Goal: Task Accomplishment & Management: Manage account settings

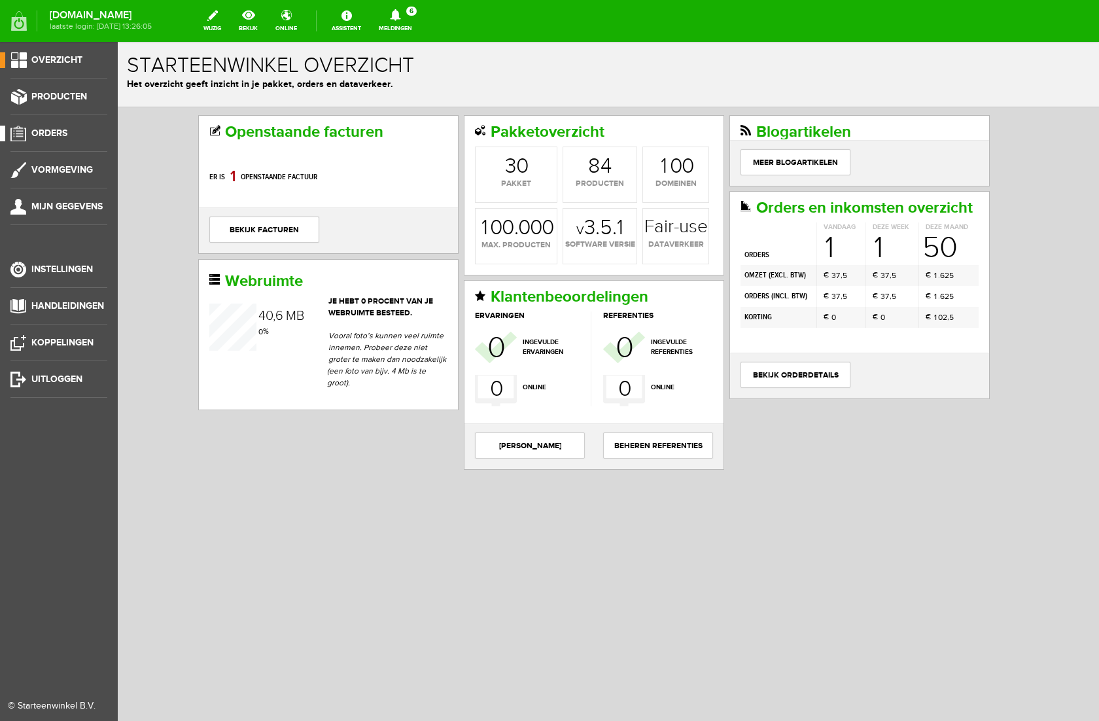
click at [44, 130] on span "Orders" at bounding box center [49, 133] width 36 height 11
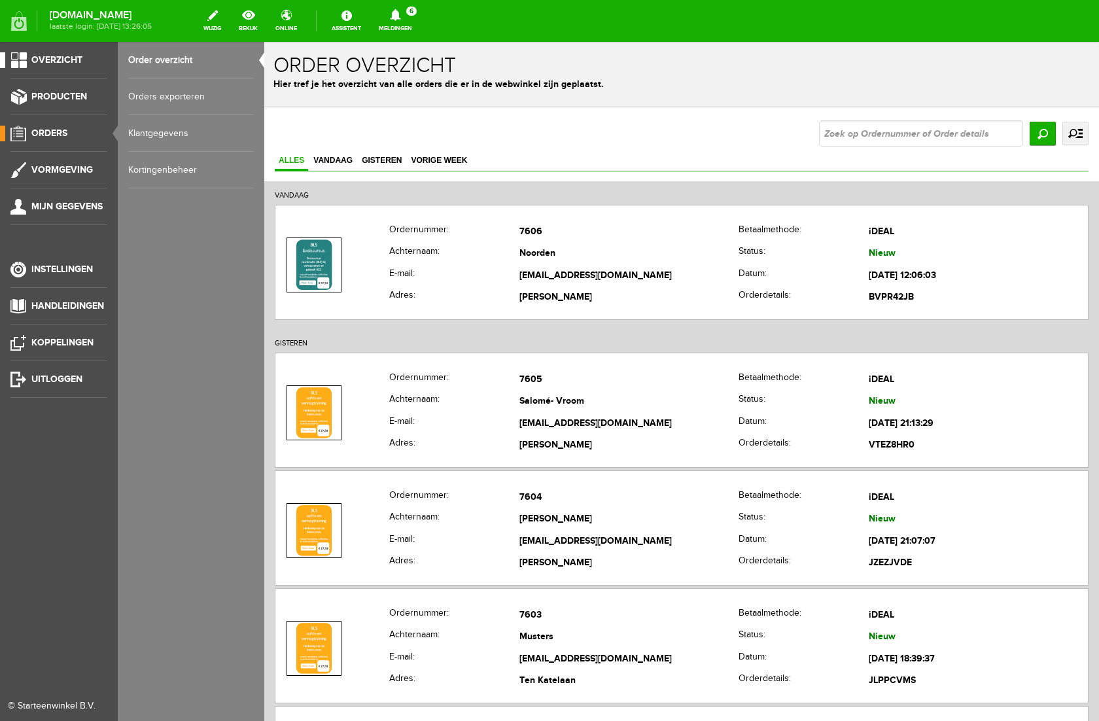
click at [58, 61] on span "Overzicht" at bounding box center [56, 59] width 51 height 11
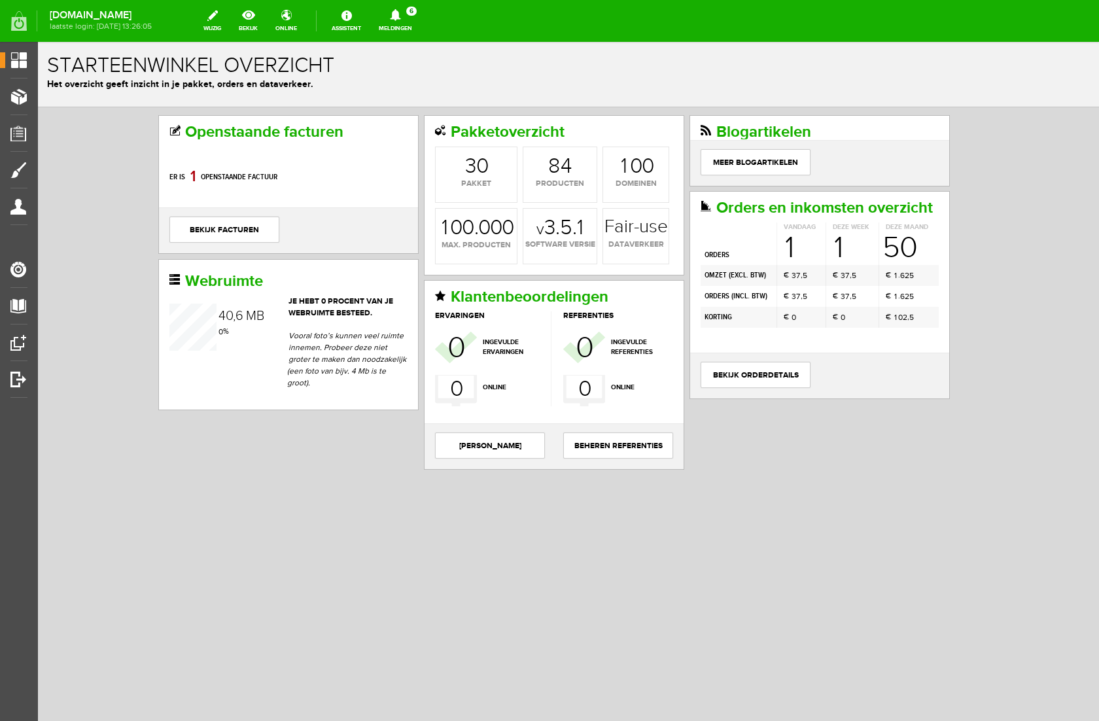
click at [412, 16] on icon at bounding box center [395, 15] width 33 height 12
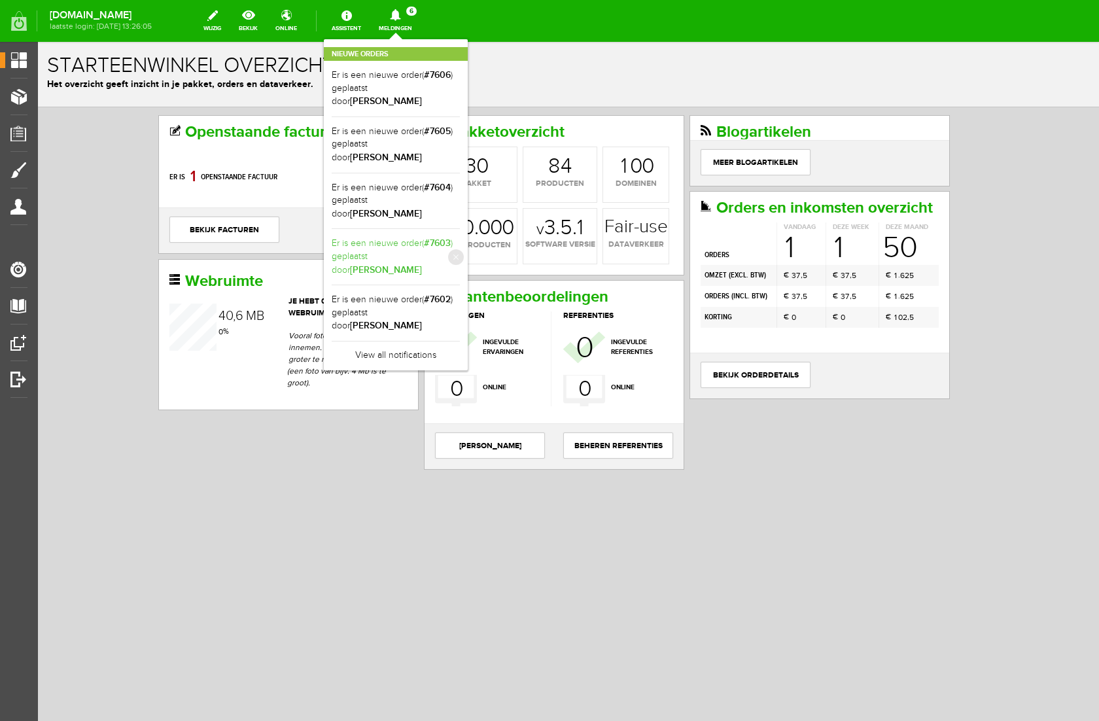
click at [456, 237] on link "Er is een nieuwe order( #7603 ) geplaatst door [PERSON_NAME]" at bounding box center [396, 257] width 128 height 40
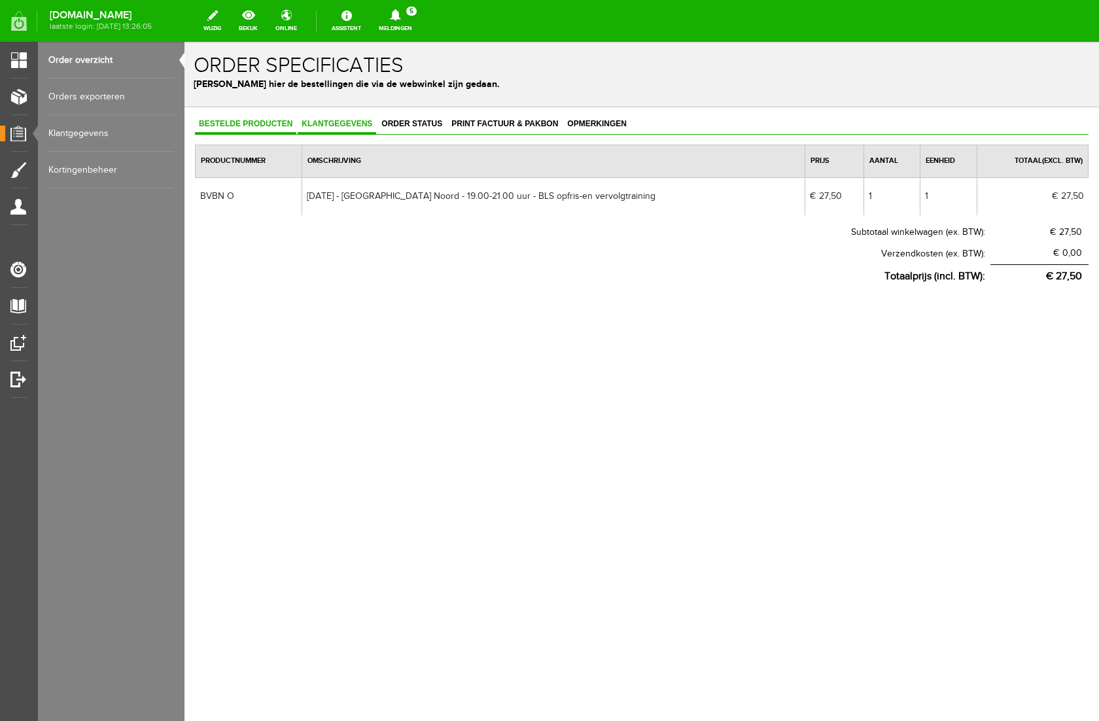
click at [328, 125] on span "Klantgegevens" at bounding box center [337, 123] width 78 height 9
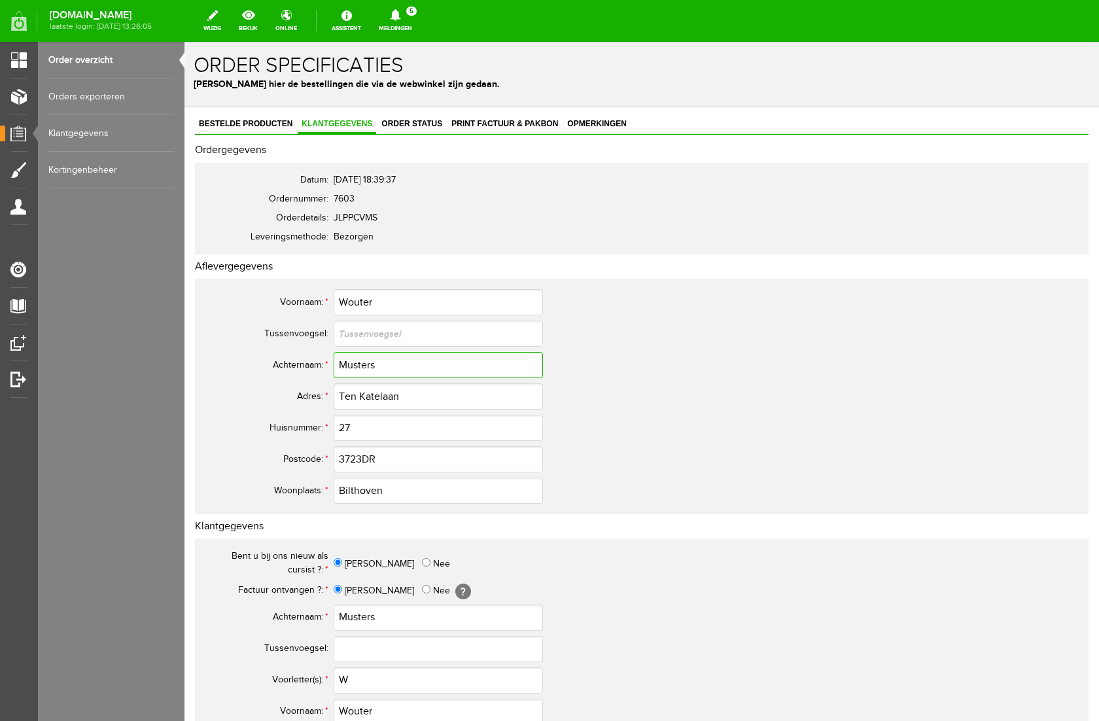
drag, startPoint x: 379, startPoint y: 365, endPoint x: 288, endPoint y: 366, distance: 91.6
click at [288, 366] on tr "Achternaam: * Musters" at bounding box center [517, 364] width 628 height 31
drag, startPoint x: 413, startPoint y: 400, endPoint x: 327, endPoint y: 393, distance: 86.6
click at [327, 393] on tr "Adres: * Ten Katelaan" at bounding box center [517, 396] width 628 height 31
drag, startPoint x: 376, startPoint y: 304, endPoint x: 317, endPoint y: 300, distance: 59.0
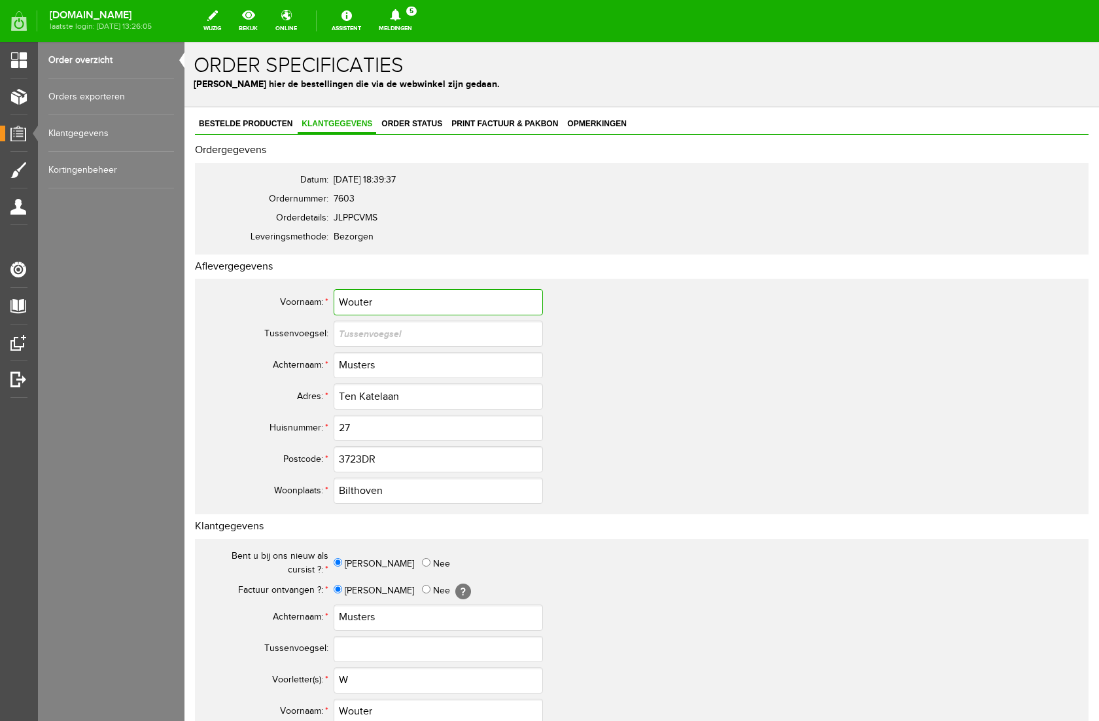
click at [317, 300] on tr "Voornaam: * [PERSON_NAME]" at bounding box center [517, 301] width 628 height 31
click at [364, 460] on input "3723DR" at bounding box center [438, 459] width 209 height 26
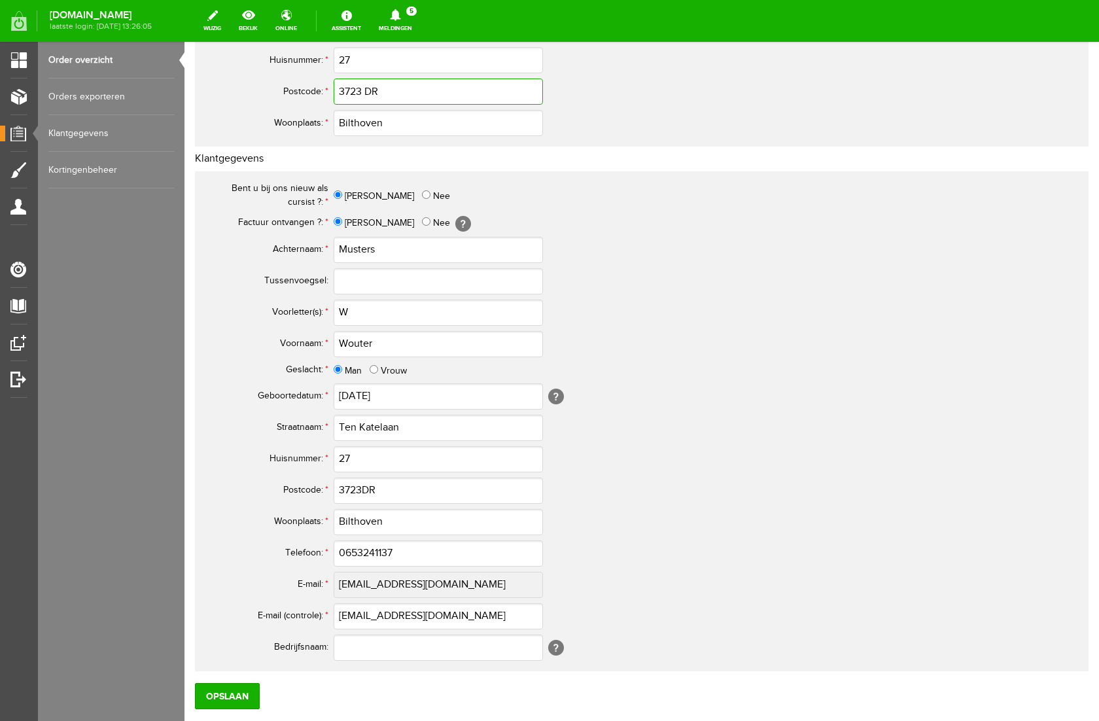
scroll to position [370, 0]
type input "3723 DR"
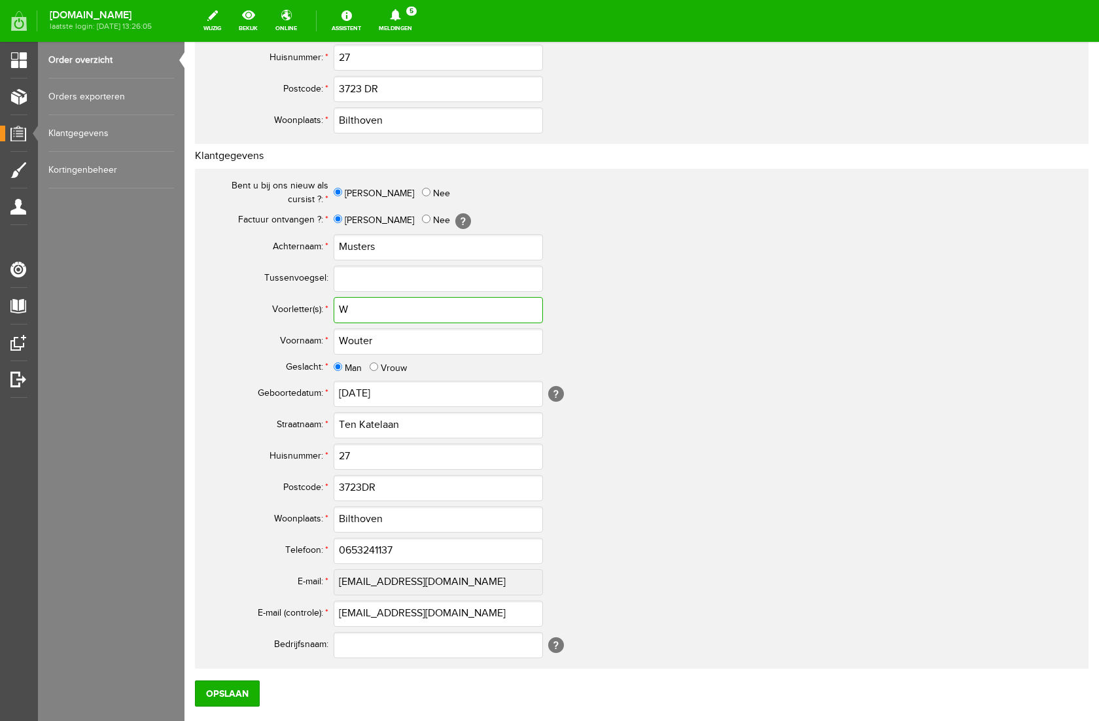
click at [358, 305] on input "W" at bounding box center [438, 310] width 209 height 26
type input "W."
click at [362, 485] on input "3723DR" at bounding box center [438, 488] width 209 height 26
type input "3723 DR"
click at [352, 553] on input "0653241137" at bounding box center [438, 551] width 209 height 26
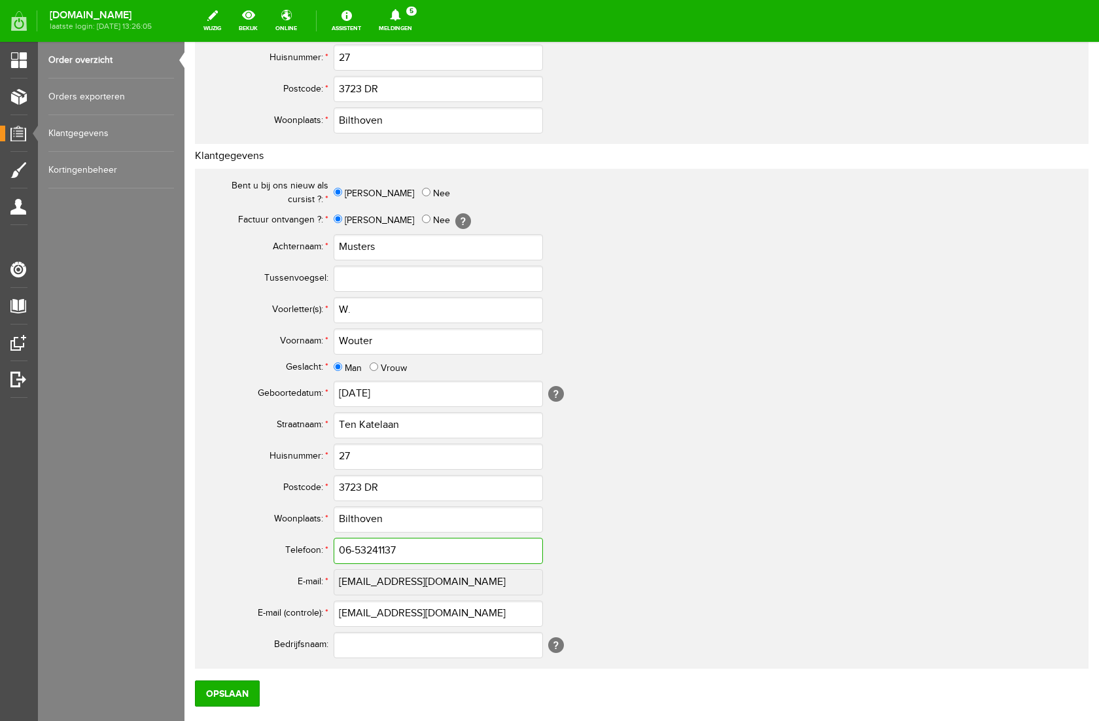
drag, startPoint x: 407, startPoint y: 552, endPoint x: 308, endPoint y: 545, distance: 99.0
click at [308, 545] on tr "Telefoon: * 06-53241137" at bounding box center [517, 550] width 628 height 31
type input "06-53241137"
drag, startPoint x: 470, startPoint y: 611, endPoint x: 309, endPoint y: 615, distance: 160.9
click at [309, 615] on tr "E-mail (controle): * [EMAIL_ADDRESS][DOMAIN_NAME]" at bounding box center [517, 613] width 628 height 31
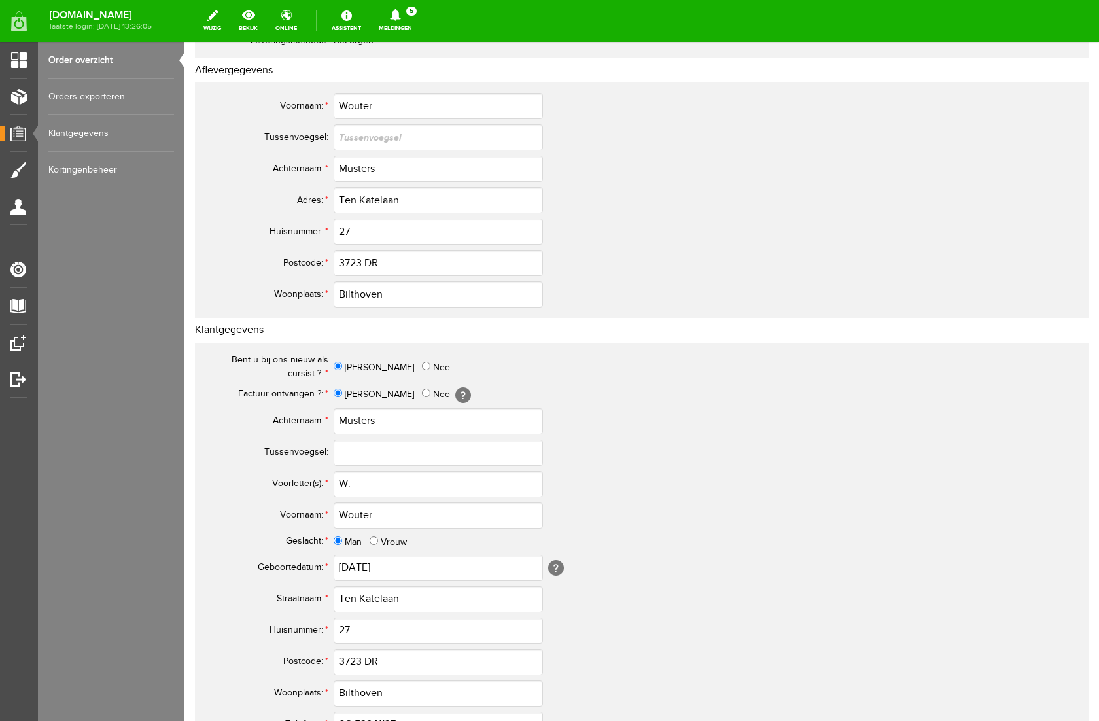
scroll to position [452, 0]
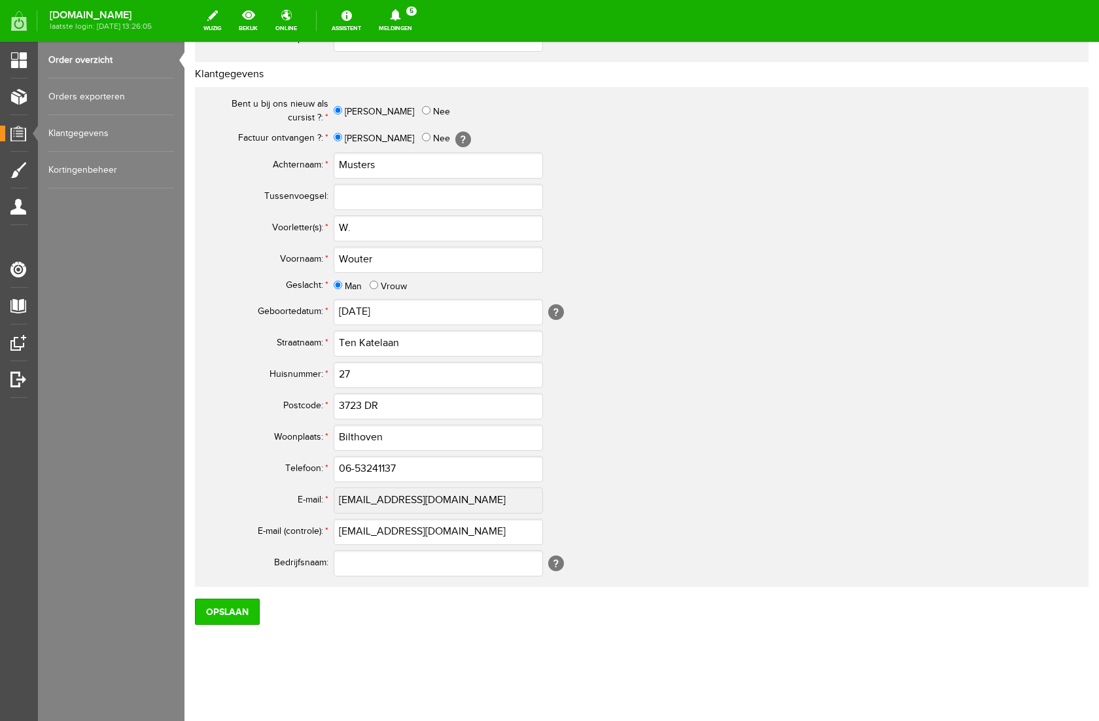
click at [215, 608] on input "Opslaan" at bounding box center [227, 611] width 65 height 26
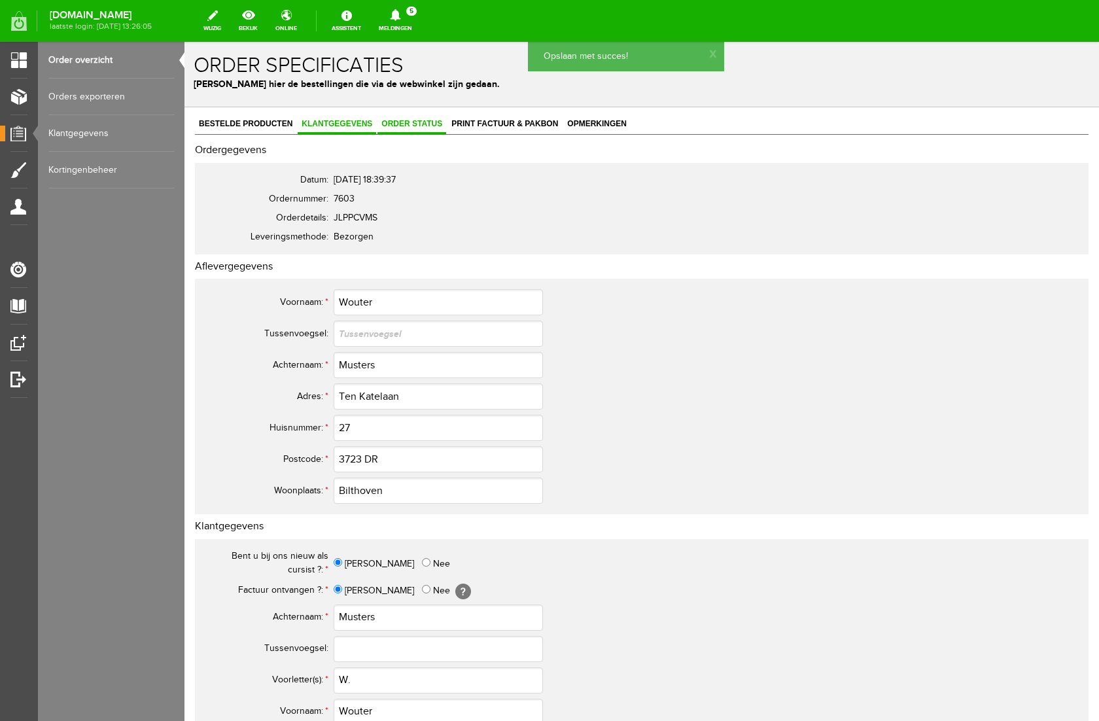
click at [434, 124] on span "Order status" at bounding box center [411, 123] width 69 height 9
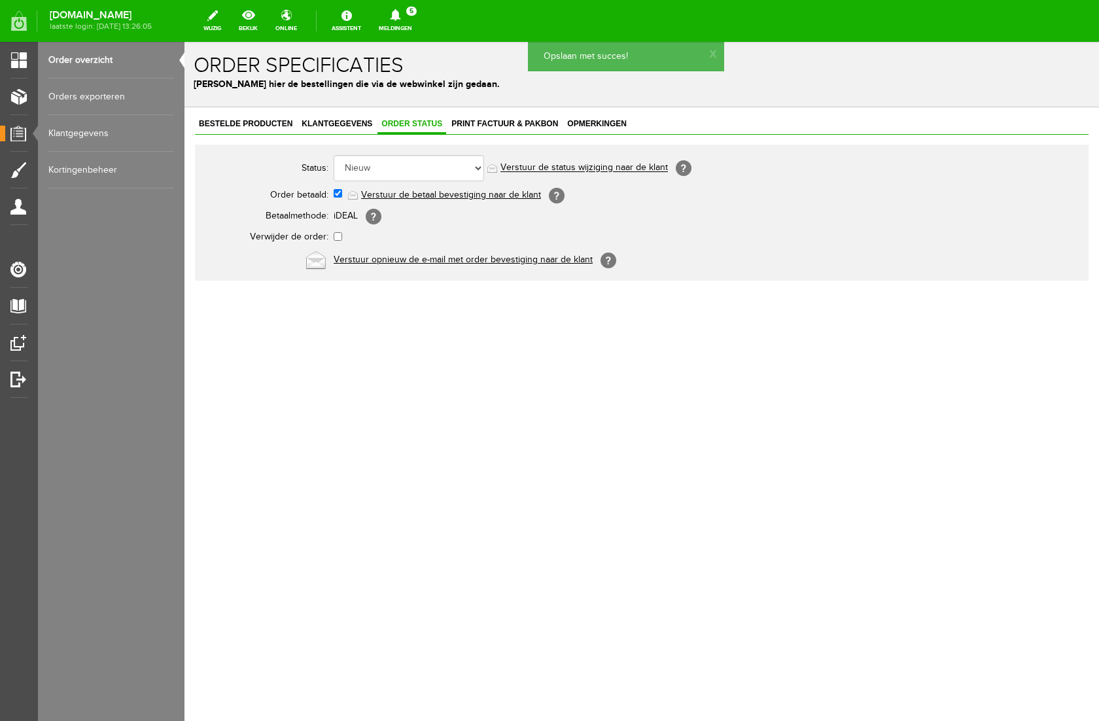
click at [443, 192] on link "Verstuur de betaal bevestiging naar de klant" at bounding box center [451, 195] width 180 height 10
click at [332, 122] on span "Klantgegevens" at bounding box center [337, 123] width 78 height 9
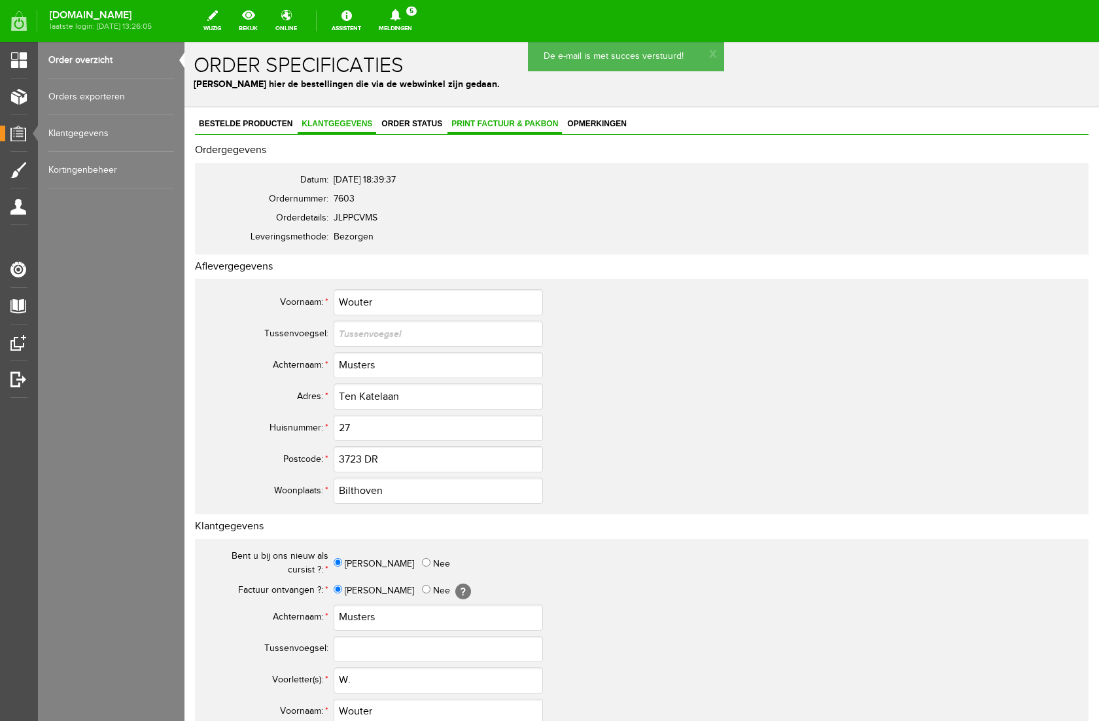
click at [491, 120] on span "Print factuur & pakbon" at bounding box center [504, 123] width 114 height 9
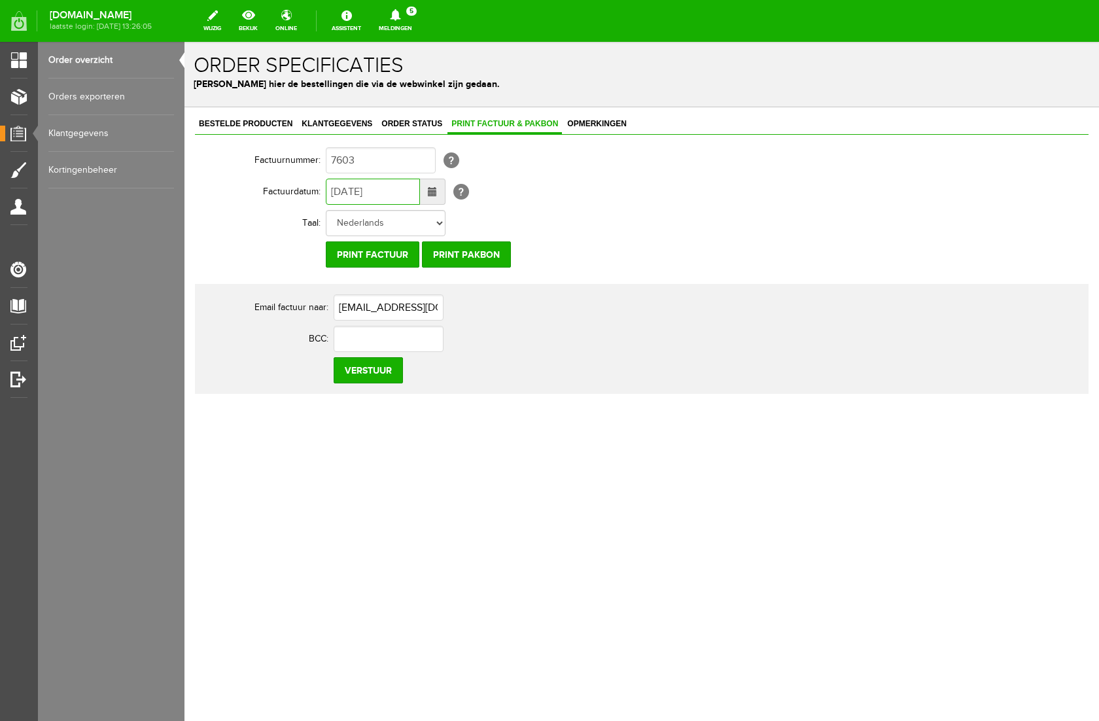
click at [341, 193] on input "[DATE]" at bounding box center [373, 192] width 94 height 26
type input "[DATE]"
click at [371, 365] on input "Verstuur" at bounding box center [368, 370] width 69 height 26
click at [400, 15] on icon at bounding box center [395, 15] width 10 height 12
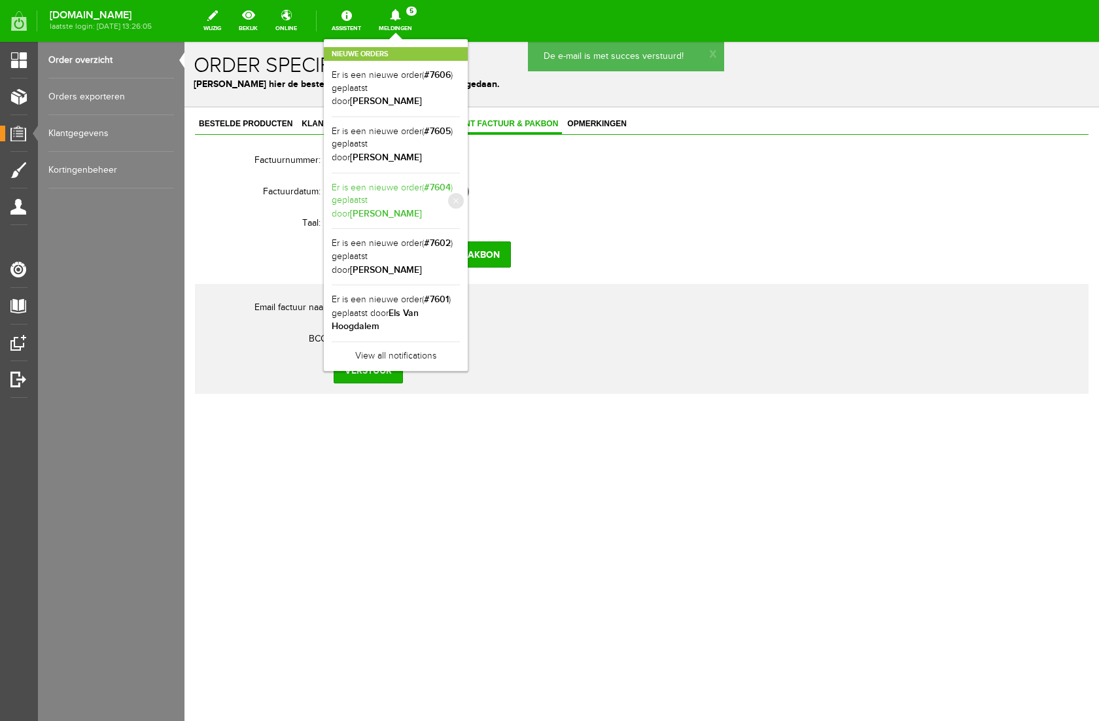
click at [460, 187] on link "Er is een nieuwe order( #7604 ) geplaatst door [PERSON_NAME]" at bounding box center [396, 201] width 128 height 40
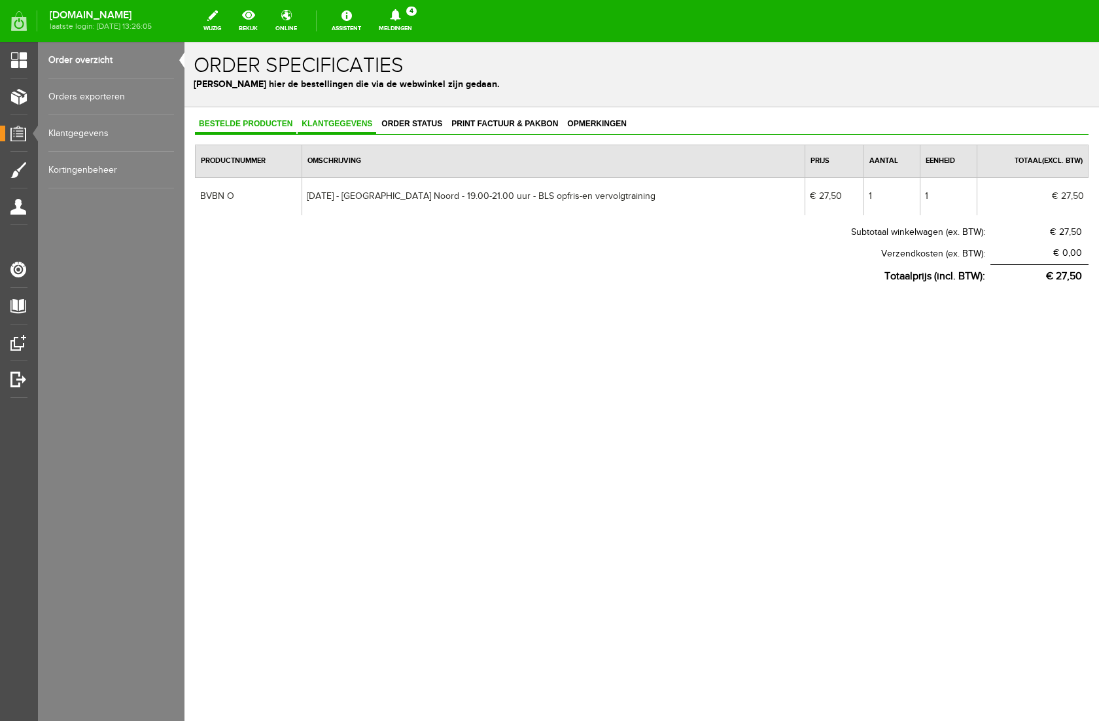
click at [345, 121] on span "Klantgegevens" at bounding box center [337, 123] width 78 height 9
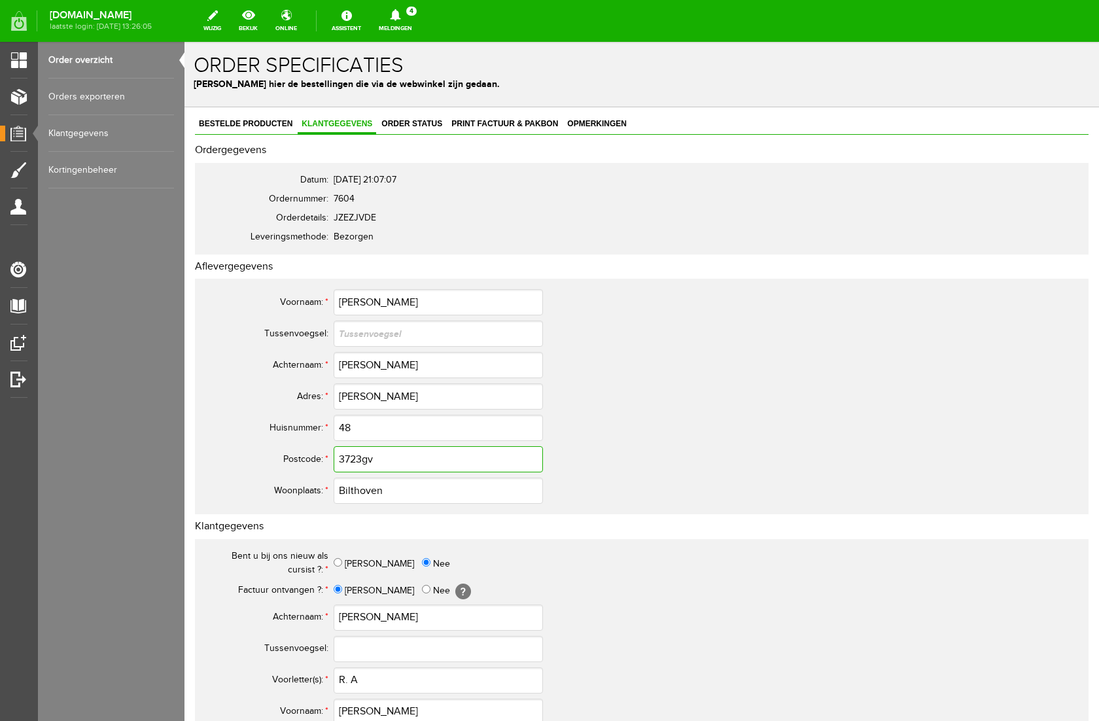
click at [381, 464] on input "3723gv" at bounding box center [438, 459] width 209 height 26
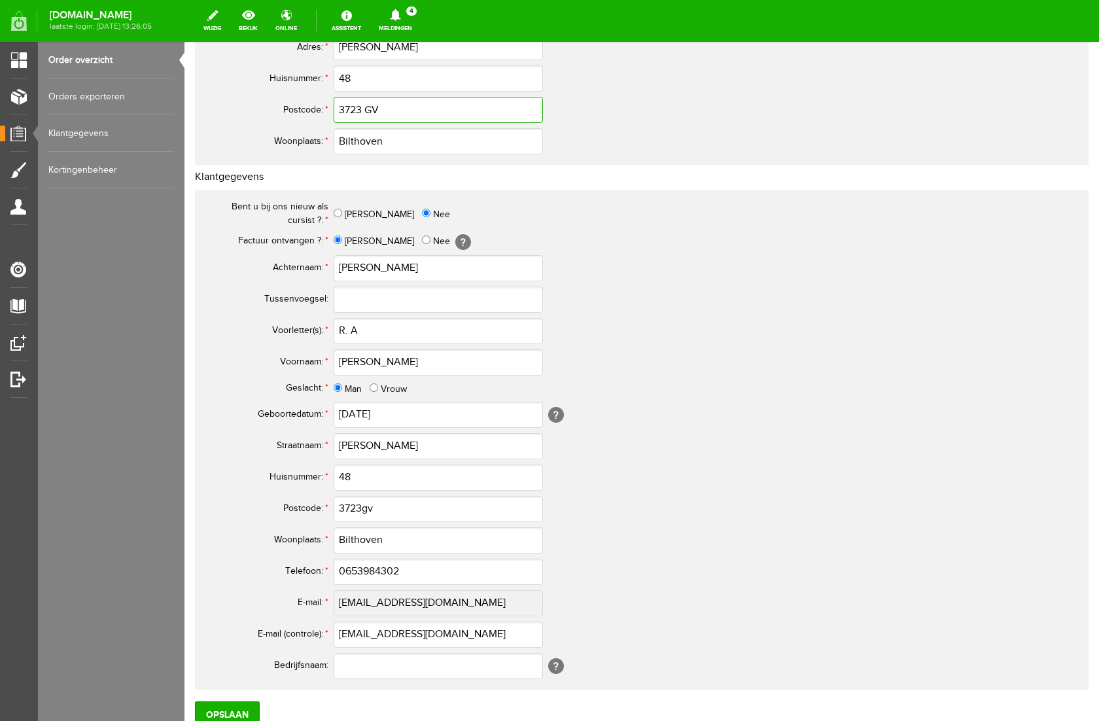
scroll to position [452, 0]
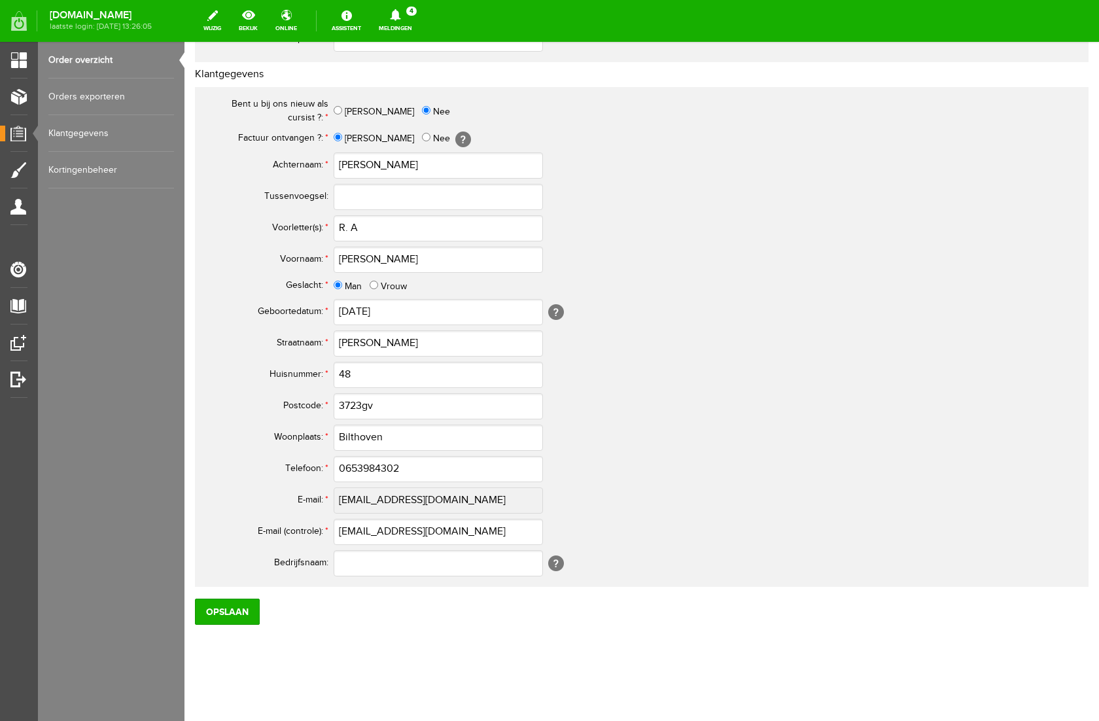
type input "3723 GV"
click at [383, 404] on input "3723gv" at bounding box center [438, 406] width 209 height 26
type input "3723 GV"
click at [353, 467] on input "0653984302" at bounding box center [438, 469] width 209 height 26
type input "06-53984302"
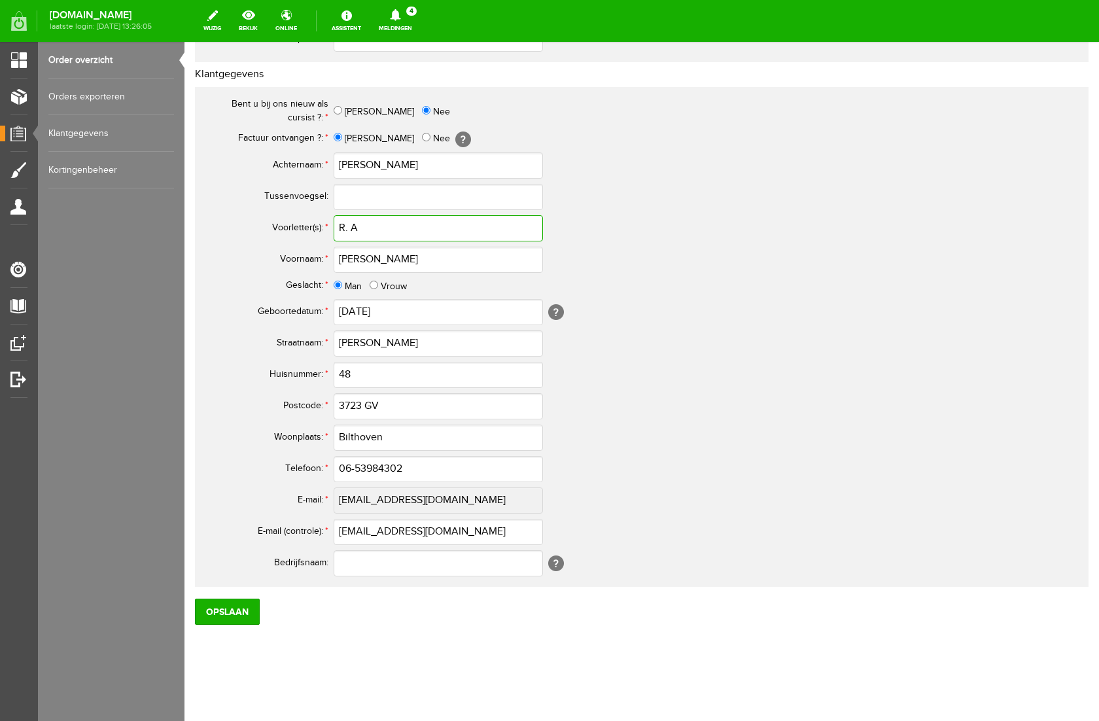
click at [350, 230] on input "R. A" at bounding box center [438, 228] width 209 height 26
type input "R.A."
click at [214, 610] on input "Opslaan" at bounding box center [227, 611] width 65 height 26
click at [226, 607] on input "Opslaan" at bounding box center [227, 611] width 65 height 26
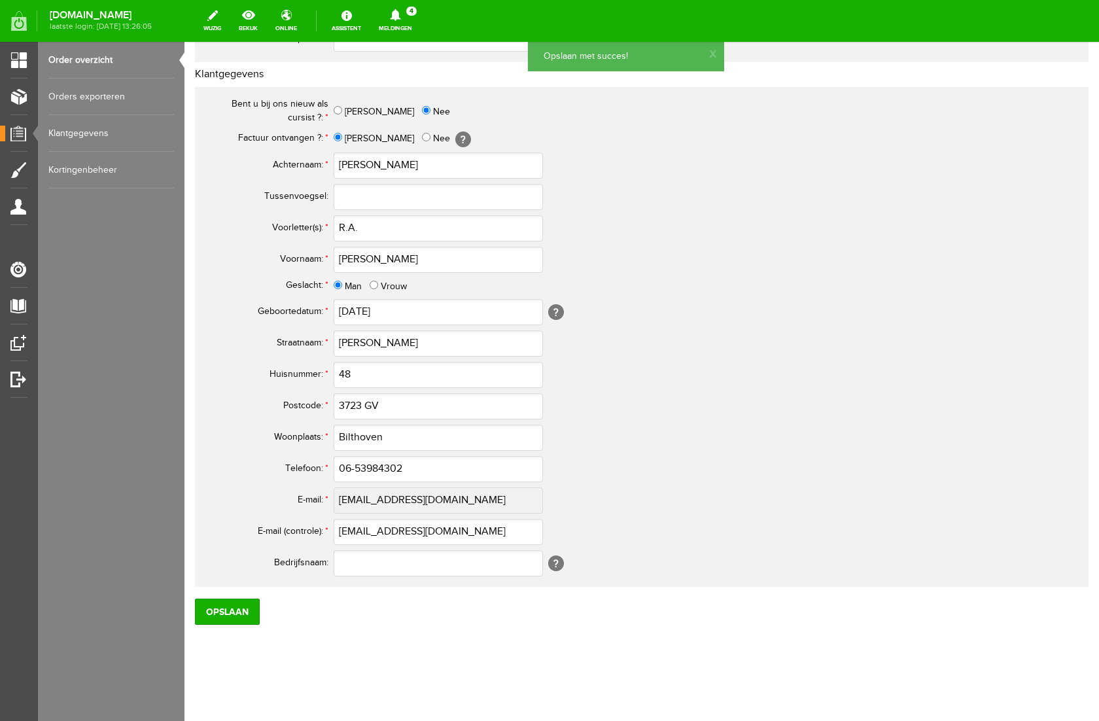
scroll to position [0, 0]
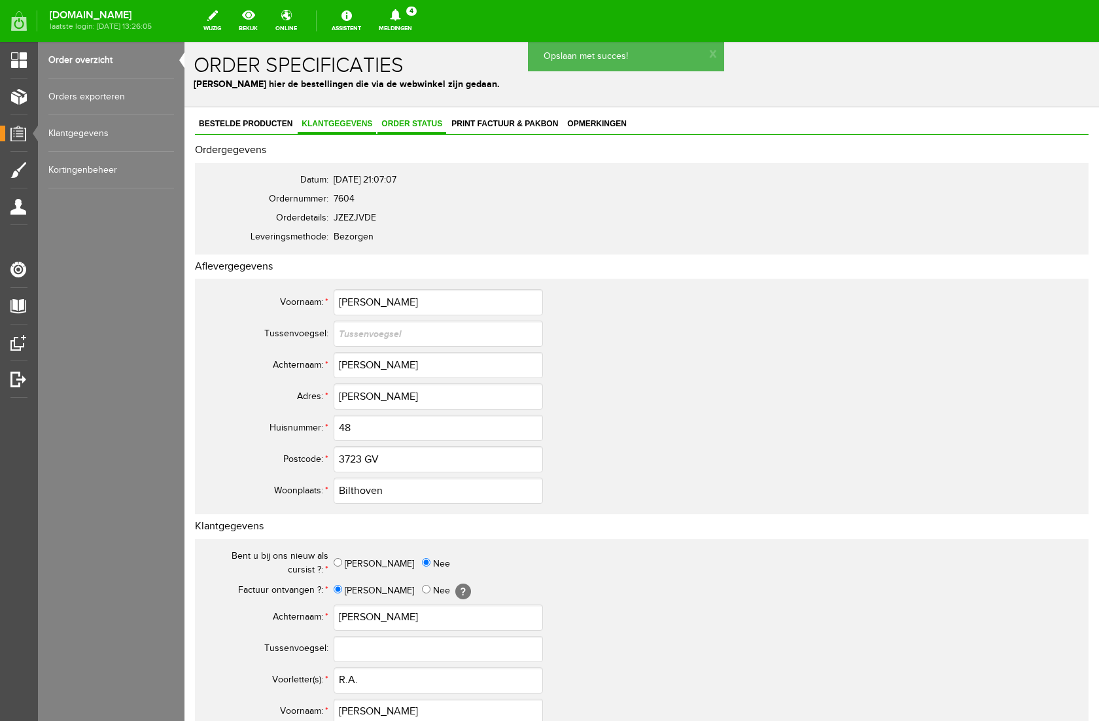
click at [409, 121] on span "Order status" at bounding box center [411, 123] width 69 height 9
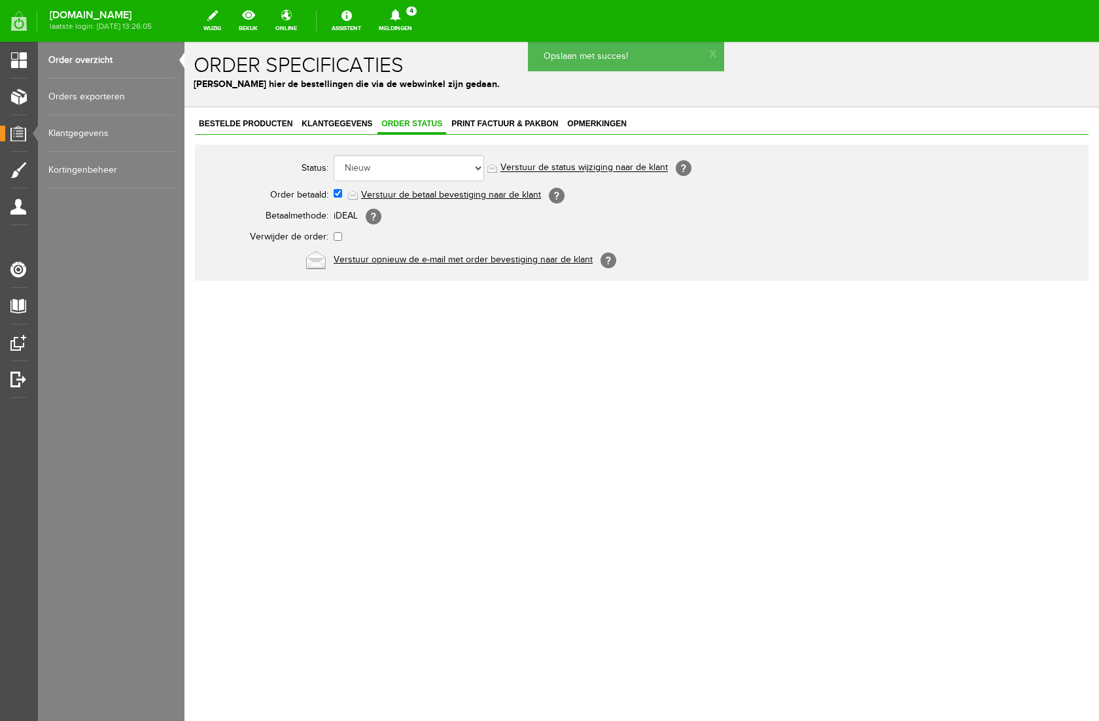
click at [423, 196] on link "Verstuur de betaal bevestiging naar de klant" at bounding box center [451, 195] width 180 height 10
click at [498, 124] on span "Print factuur & pakbon" at bounding box center [504, 123] width 114 height 9
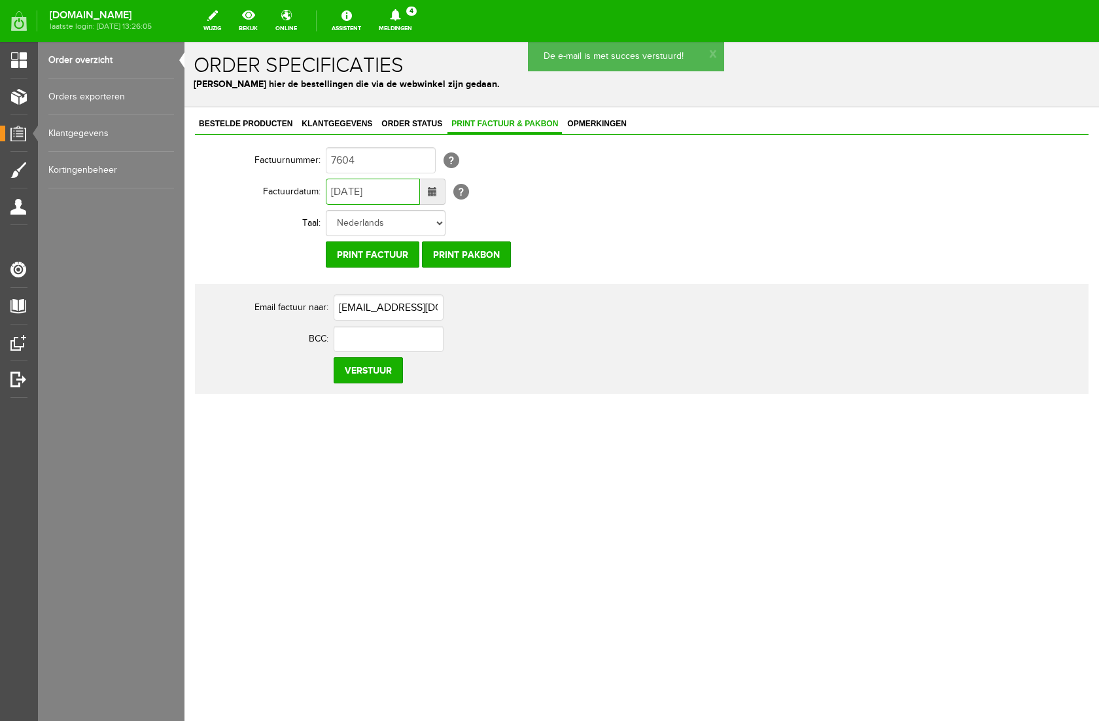
click at [343, 194] on input "[DATE]" at bounding box center [373, 192] width 94 height 26
type input "[DATE]"
click at [351, 376] on input "Verstuur" at bounding box center [368, 370] width 69 height 26
click at [400, 18] on icon at bounding box center [395, 15] width 10 height 12
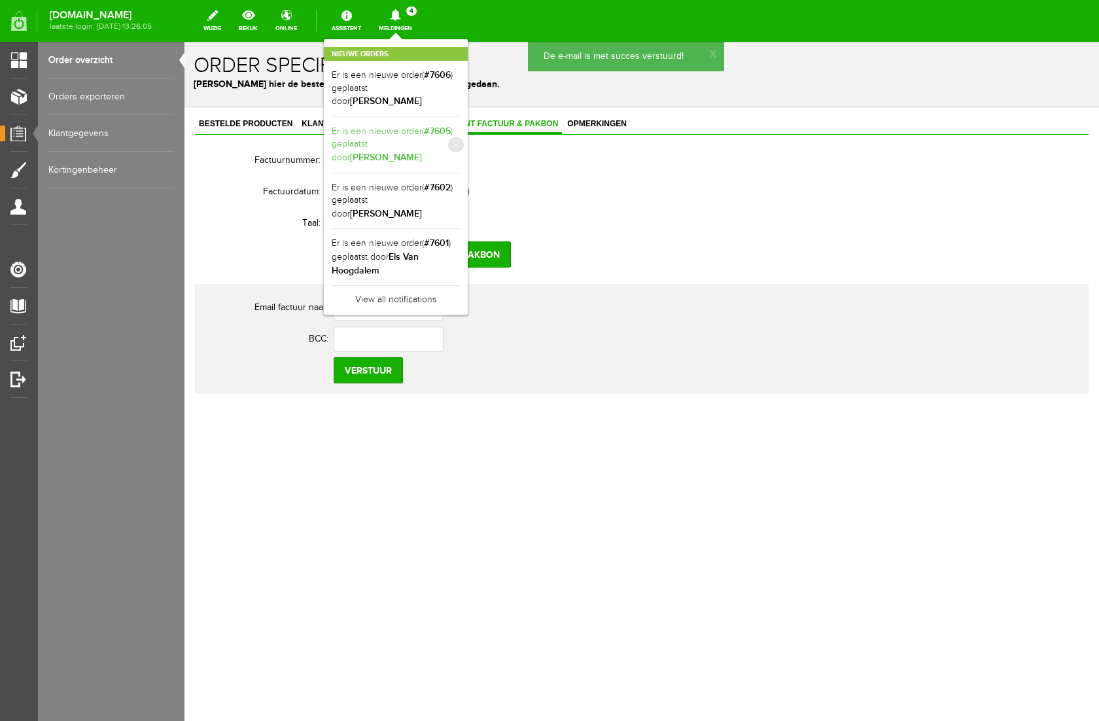
click at [422, 152] on b "[PERSON_NAME]" at bounding box center [386, 157] width 72 height 11
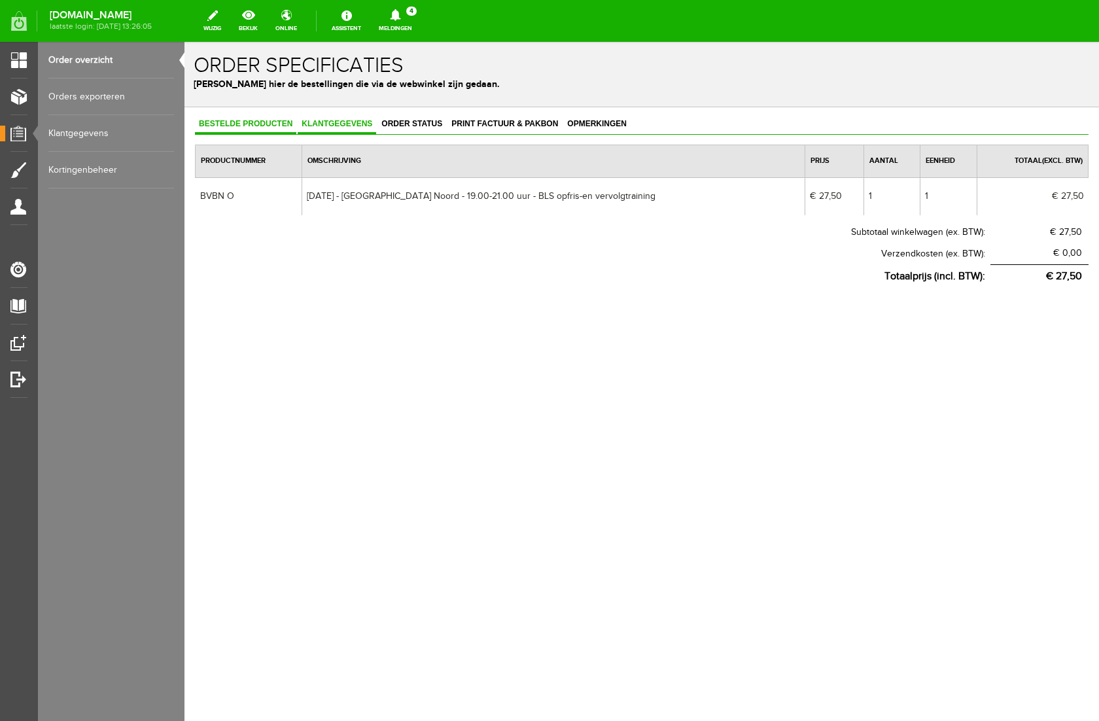
click at [338, 125] on span "Klantgegevens" at bounding box center [337, 123] width 78 height 9
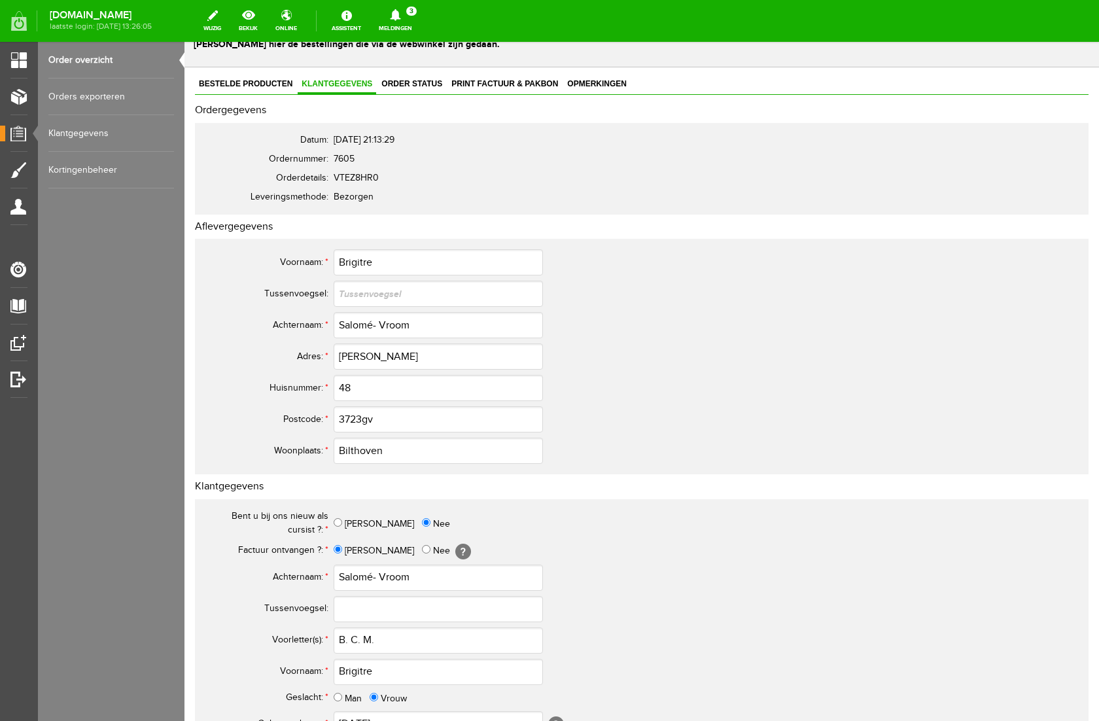
scroll to position [41, 0]
click at [381, 578] on input "Salomé- Vroom" at bounding box center [438, 577] width 209 height 26
type input "Salomé-Vroom"
click at [380, 325] on input "Salomé- Vroom" at bounding box center [438, 324] width 209 height 26
type input "Salomé-Vroom"
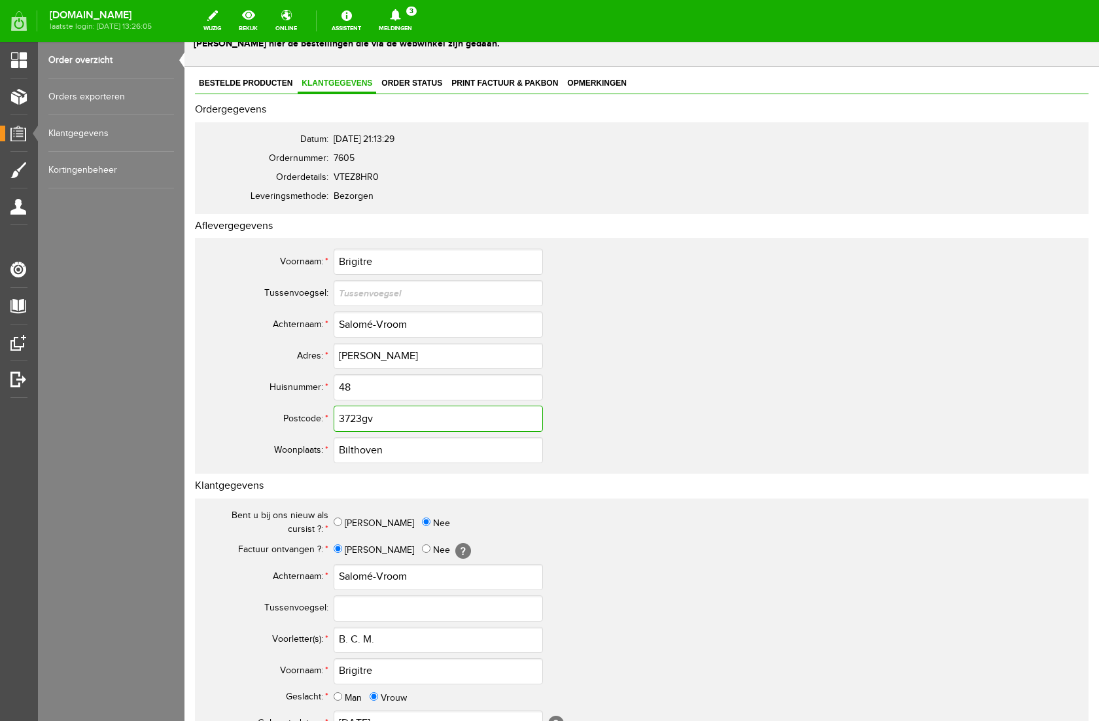
click at [379, 420] on input "3723gv" at bounding box center [438, 419] width 209 height 26
type input "3723 GV"
drag, startPoint x: 434, startPoint y: 326, endPoint x: 304, endPoint y: 329, distance: 130.2
click at [304, 329] on tr "Achternaam: * Salomé-Vroom" at bounding box center [517, 324] width 628 height 31
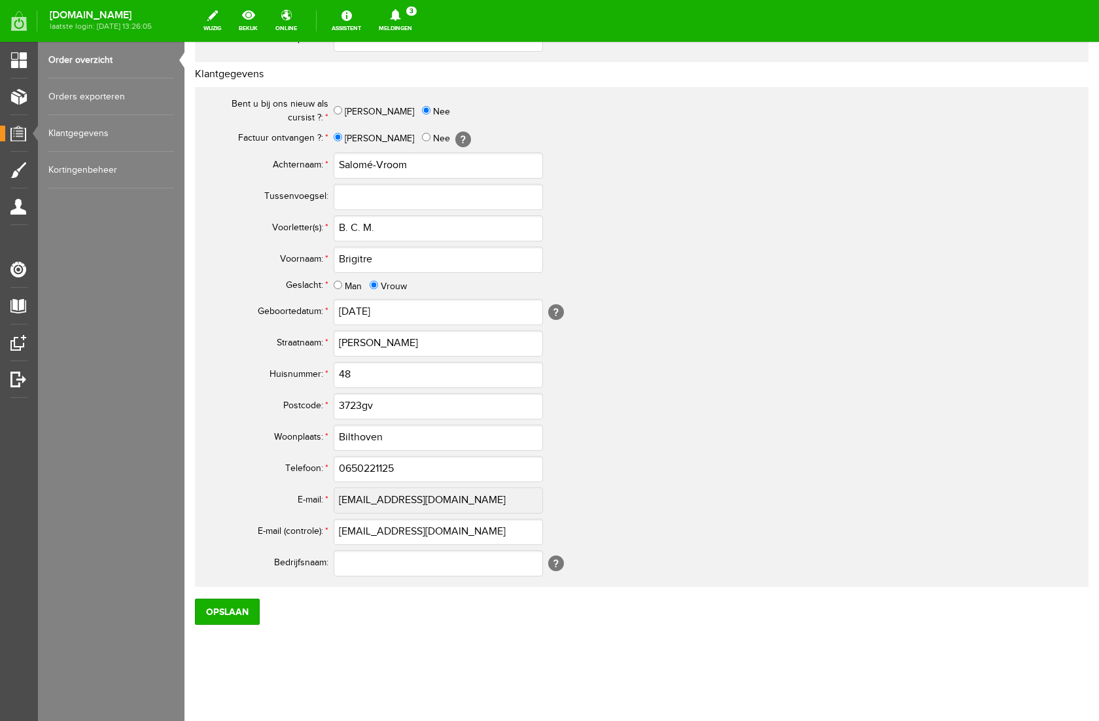
scroll to position [452, 0]
click at [350, 468] on input "0650221125" at bounding box center [438, 469] width 209 height 26
drag, startPoint x: 409, startPoint y: 470, endPoint x: 262, endPoint y: 464, distance: 147.3
click at [262, 464] on tr "Telefoon: * 06-50221125" at bounding box center [517, 468] width 628 height 31
type input "06-50221125"
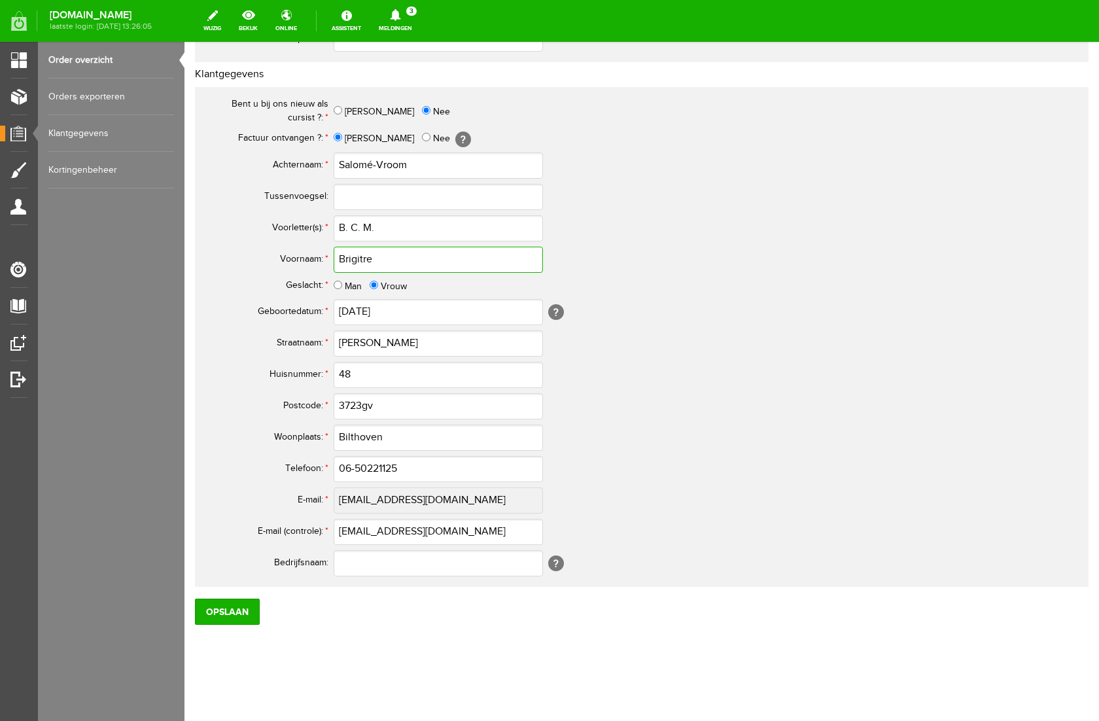
drag, startPoint x: 383, startPoint y: 259, endPoint x: 336, endPoint y: 261, distance: 47.1
click at [336, 261] on input "Brigitre" at bounding box center [438, 260] width 209 height 26
click at [351, 225] on input "B. C. M." at bounding box center [438, 228] width 209 height 26
click at [360, 226] on input "B.C. M." at bounding box center [438, 228] width 209 height 26
drag, startPoint x: 381, startPoint y: 224, endPoint x: 279, endPoint y: 233, distance: 102.4
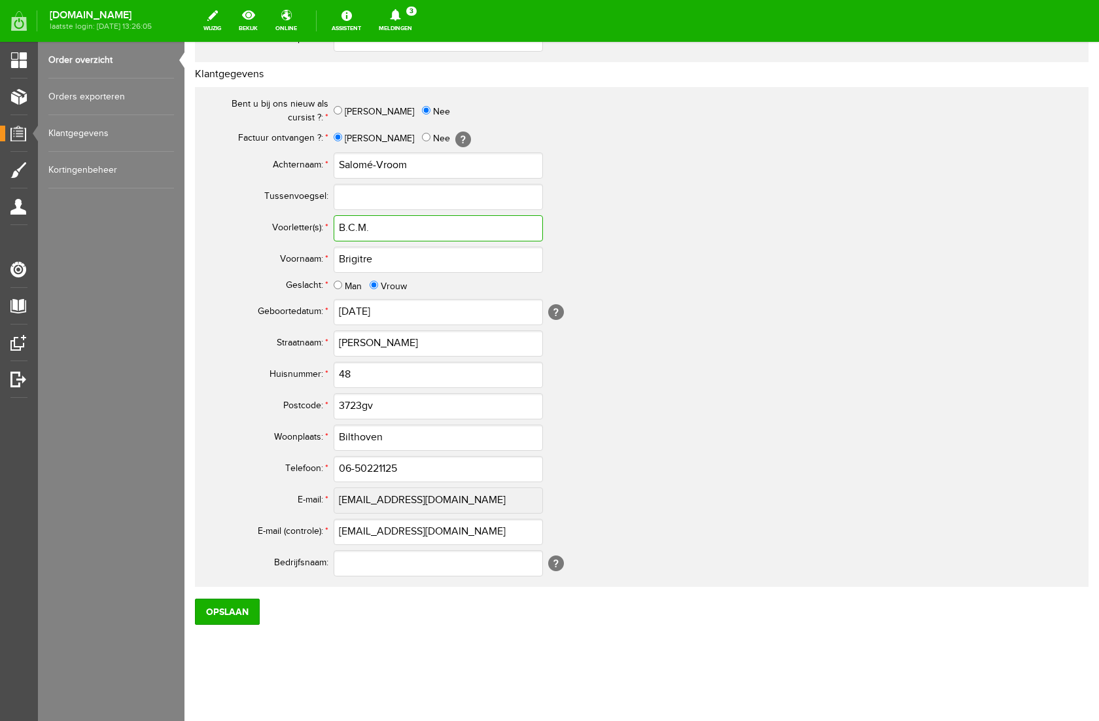
click at [279, 233] on tr "Voorletter(s): * B.C.M." at bounding box center [517, 228] width 628 height 31
type input "B.C.M."
click at [222, 610] on input "Opslaan" at bounding box center [227, 611] width 65 height 26
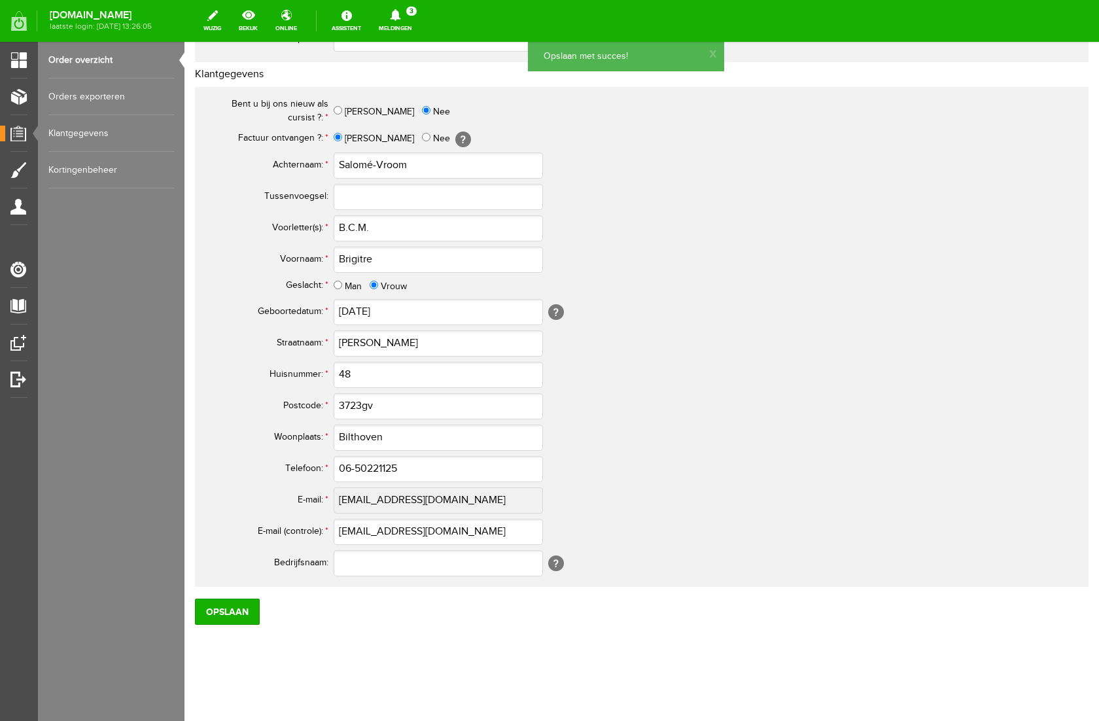
scroll to position [0, 0]
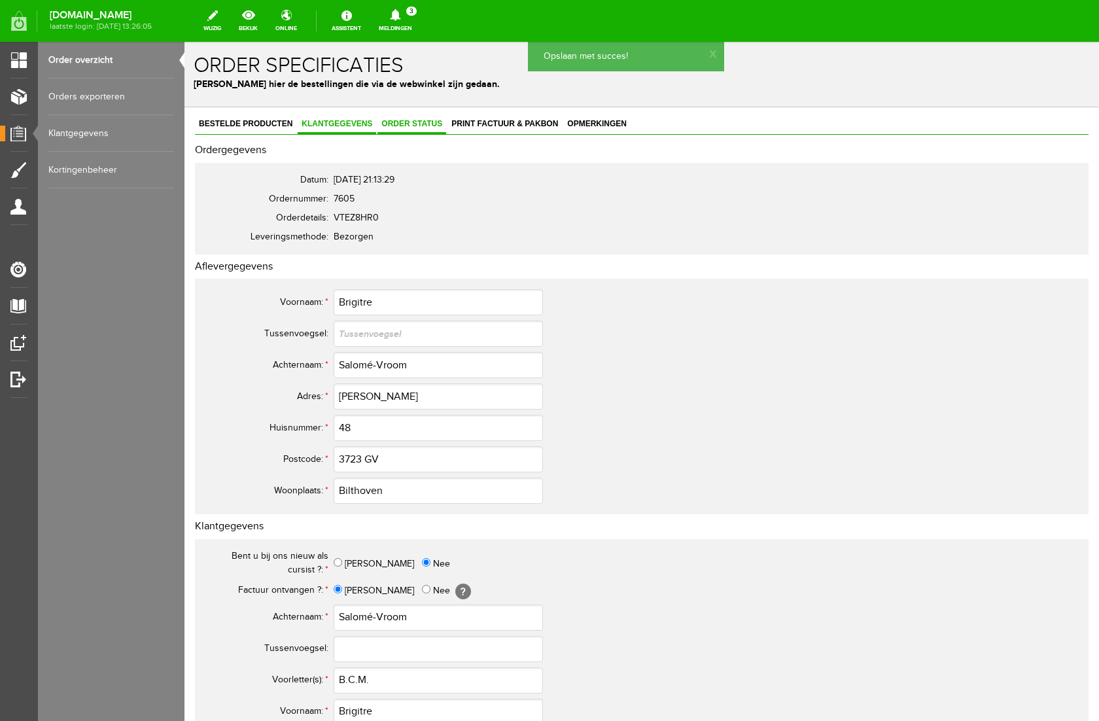
click at [413, 120] on span "Order status" at bounding box center [411, 123] width 69 height 9
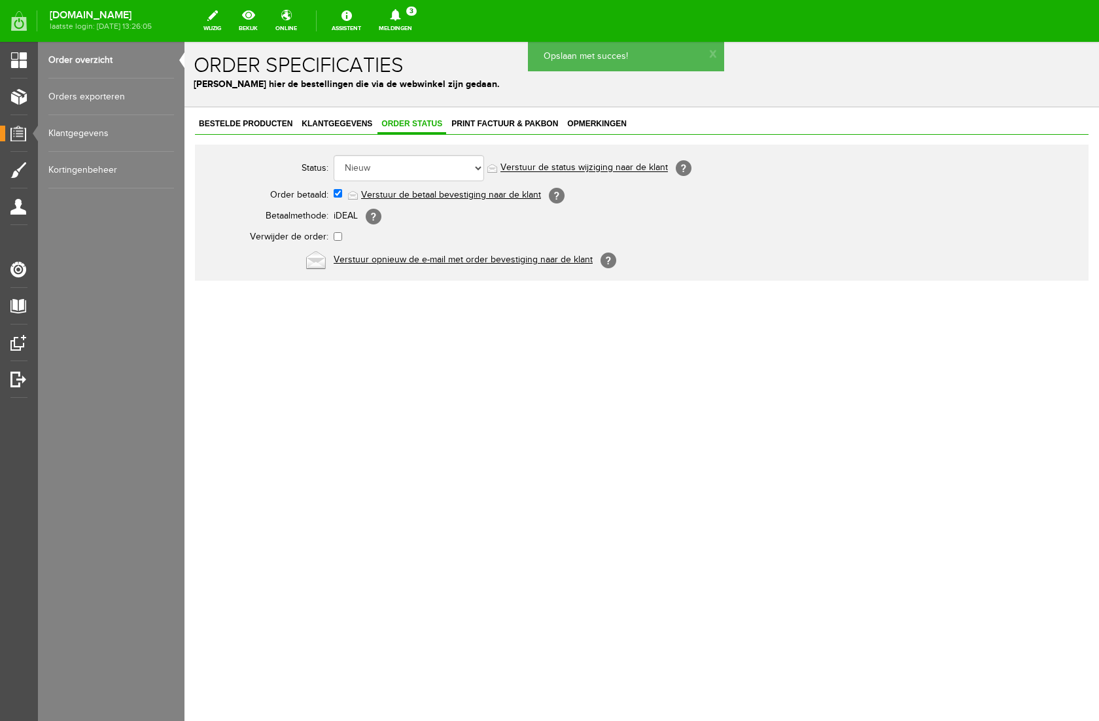
click at [419, 197] on link "Verstuur de betaal bevestiging naar de klant" at bounding box center [451, 195] width 180 height 10
click at [502, 126] on span "Print factuur & pakbon" at bounding box center [504, 123] width 114 height 9
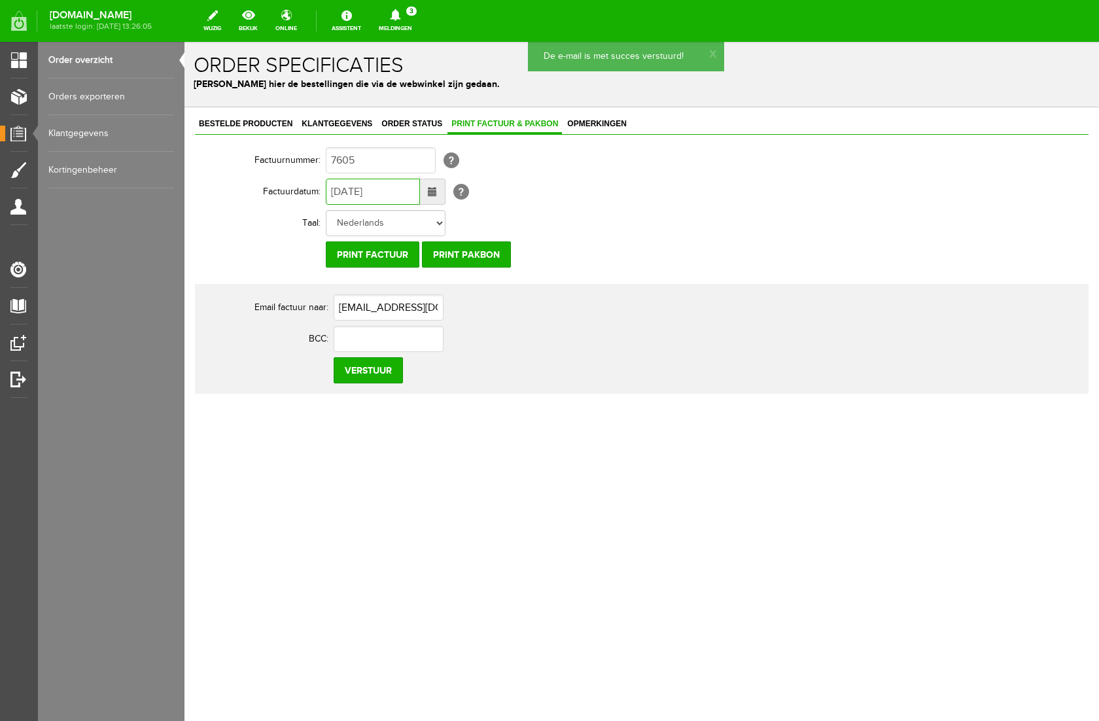
click at [343, 193] on input "[DATE]" at bounding box center [373, 192] width 94 height 26
type input "[DATE]"
click at [354, 364] on input "Verstuur" at bounding box center [368, 370] width 69 height 26
click at [400, 16] on icon at bounding box center [395, 15] width 10 height 12
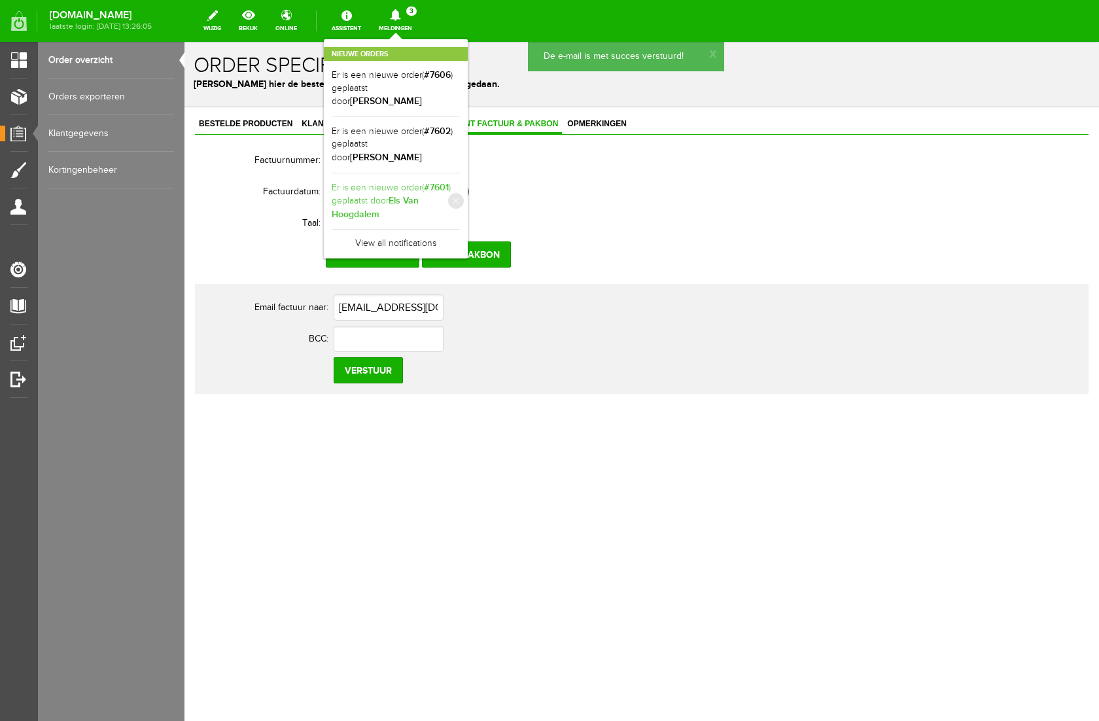
click at [419, 195] on b "Els Van Hoogdalem" at bounding box center [375, 207] width 87 height 25
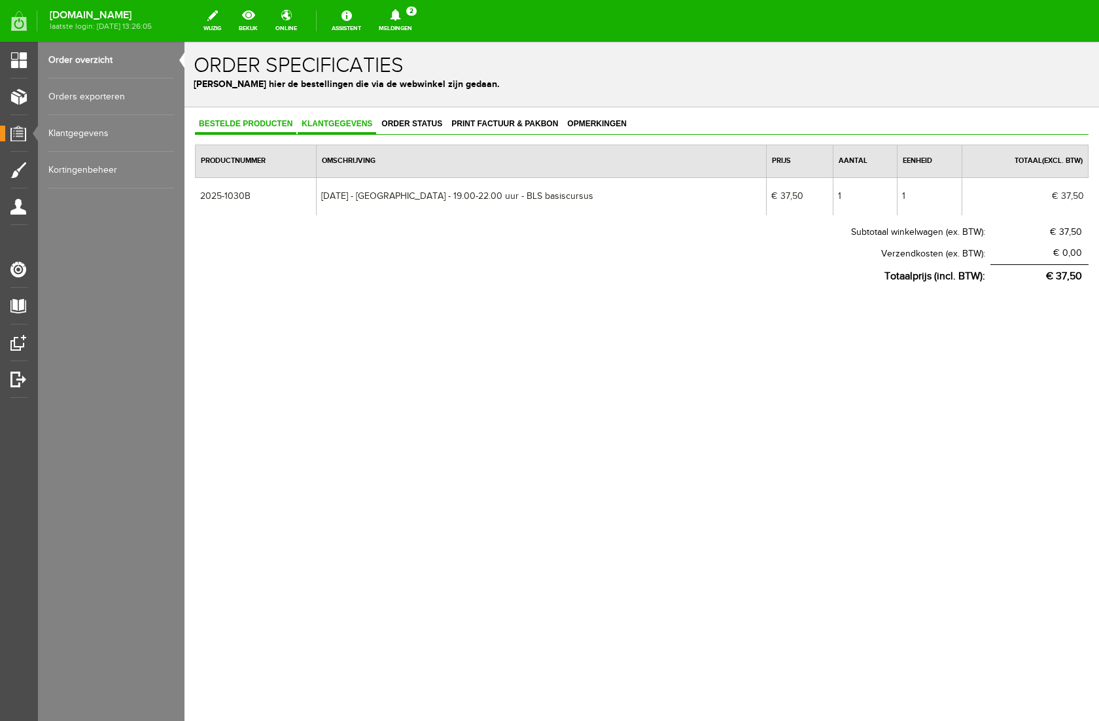
click at [349, 123] on span "Klantgegevens" at bounding box center [337, 123] width 78 height 9
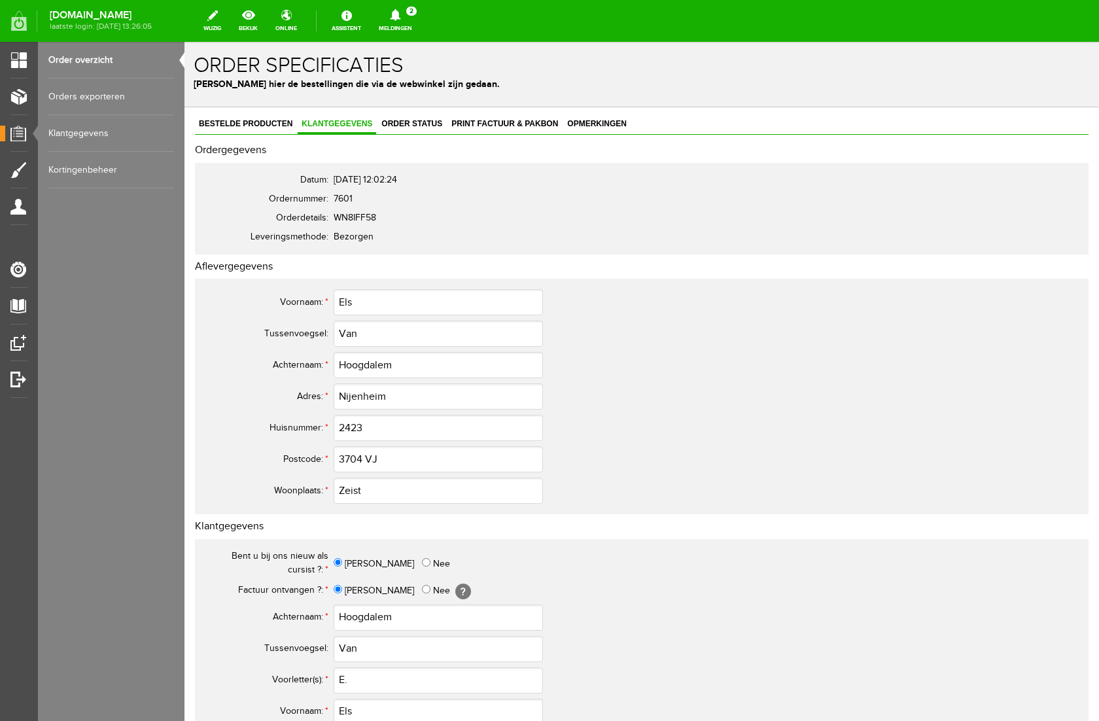
click at [349, 123] on span "Klantgegevens" at bounding box center [337, 123] width 78 height 9
click at [347, 334] on input "Van" at bounding box center [438, 333] width 209 height 26
type input "van"
click at [347, 650] on input "Van" at bounding box center [438, 649] width 209 height 26
type input "van"
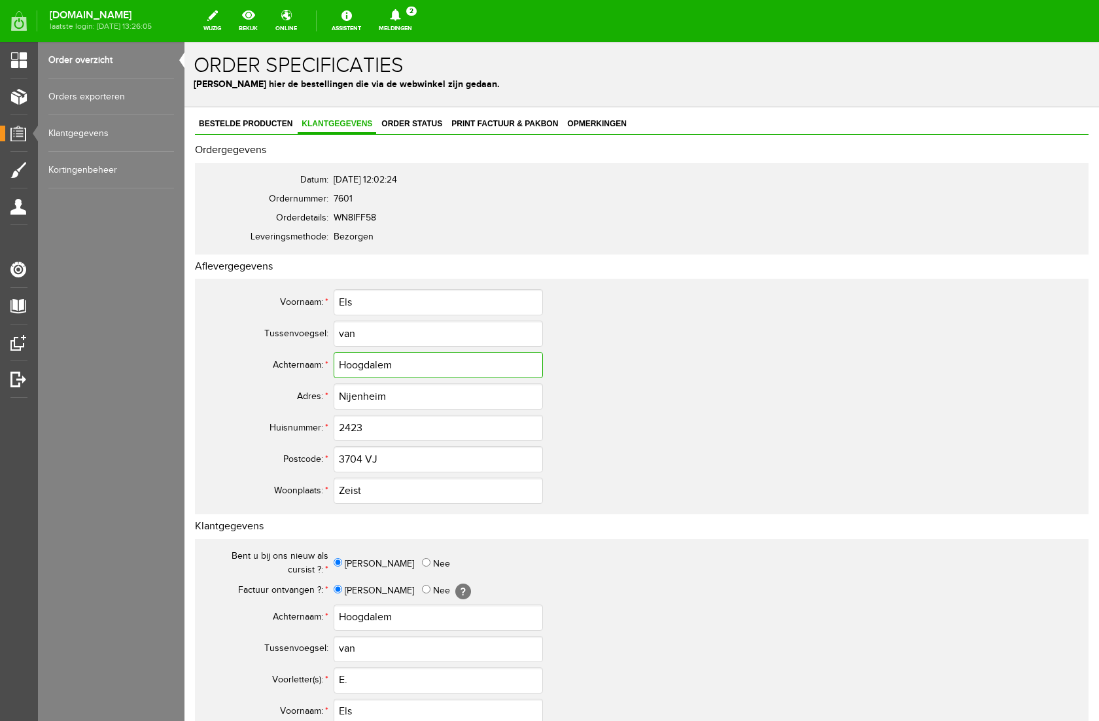
drag, startPoint x: 406, startPoint y: 365, endPoint x: 328, endPoint y: 367, distance: 77.9
click at [328, 367] on tr "Achternaam: * [GEOGRAPHIC_DATA]" at bounding box center [517, 364] width 628 height 31
drag, startPoint x: 392, startPoint y: 398, endPoint x: 315, endPoint y: 395, distance: 76.6
click at [315, 395] on tr "Adres: * [GEOGRAPHIC_DATA]" at bounding box center [517, 396] width 628 height 31
click at [343, 463] on input "3704 VJ" at bounding box center [438, 459] width 209 height 26
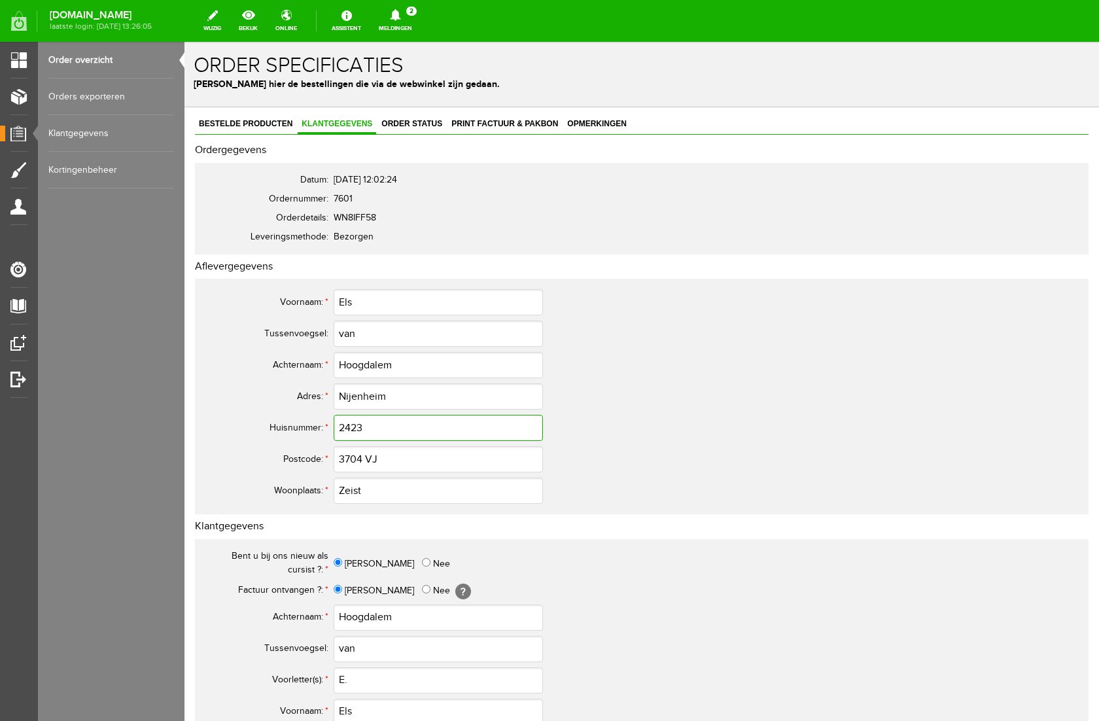
click at [351, 430] on input "2423" at bounding box center [438, 428] width 209 height 26
type input "24-23"
drag, startPoint x: 369, startPoint y: 301, endPoint x: 339, endPoint y: 301, distance: 29.4
click at [339, 301] on input "Els" at bounding box center [438, 302] width 209 height 26
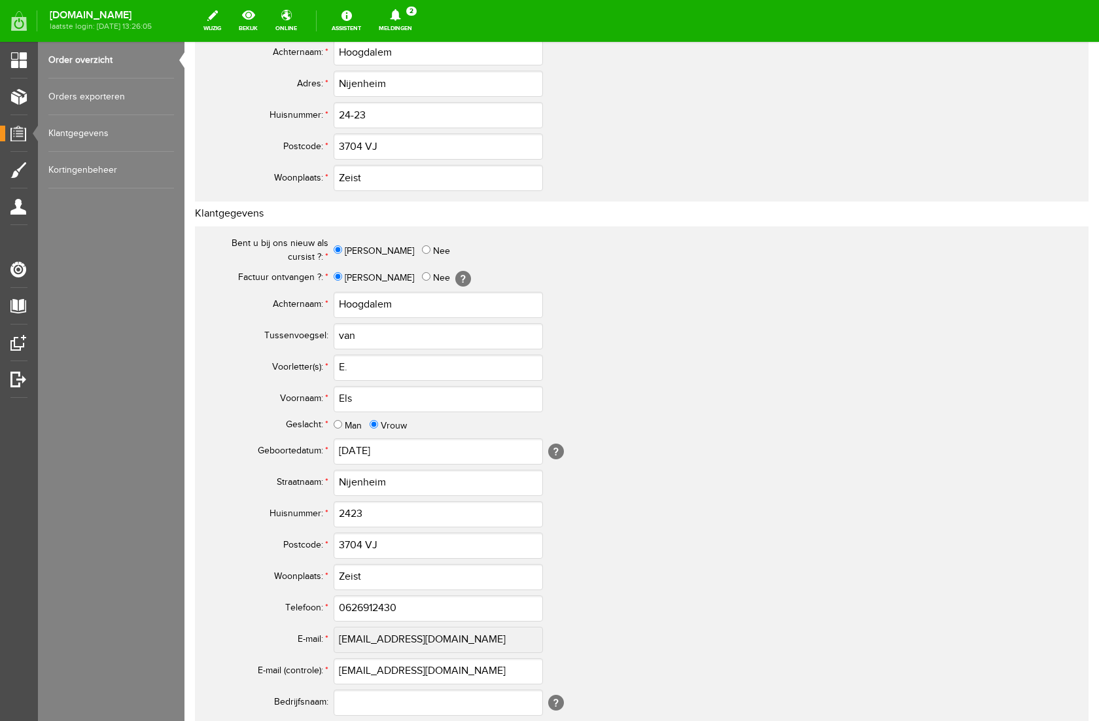
scroll to position [317, 0]
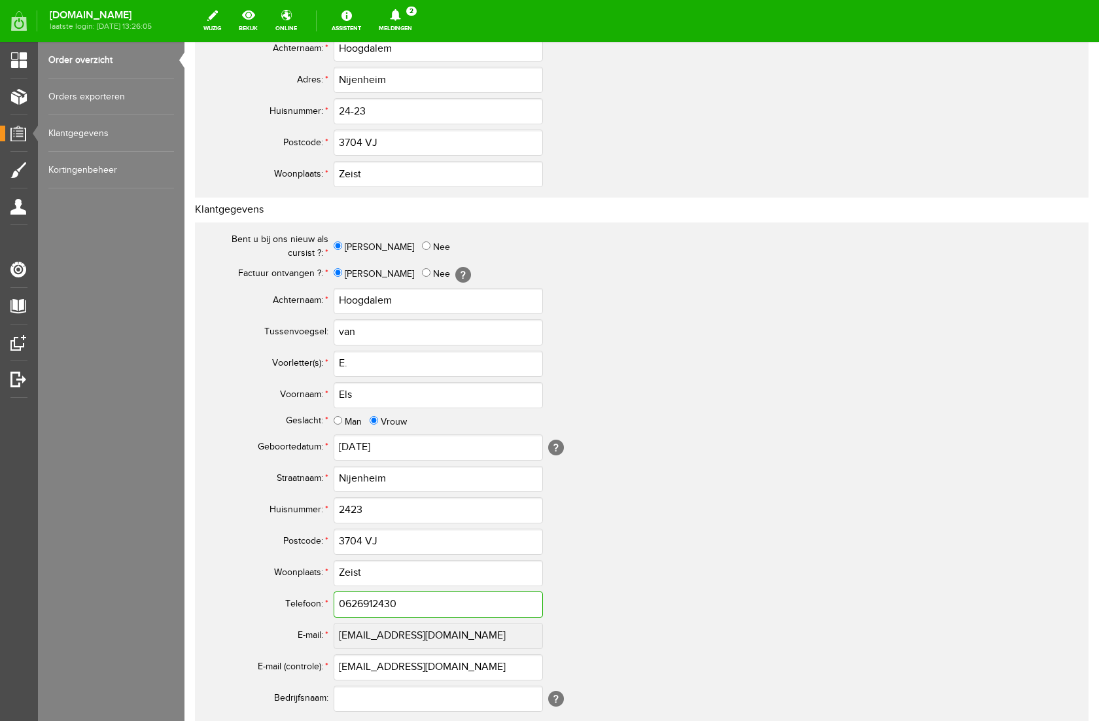
click at [352, 606] on input "0626912430" at bounding box center [438, 604] width 209 height 26
drag, startPoint x: 406, startPoint y: 602, endPoint x: 211, endPoint y: 606, distance: 195.6
click at [211, 606] on tr "Telefoon: * 06-26912430" at bounding box center [517, 604] width 628 height 31
type input "06-26912430"
drag, startPoint x: 456, startPoint y: 666, endPoint x: 269, endPoint y: 665, distance: 186.4
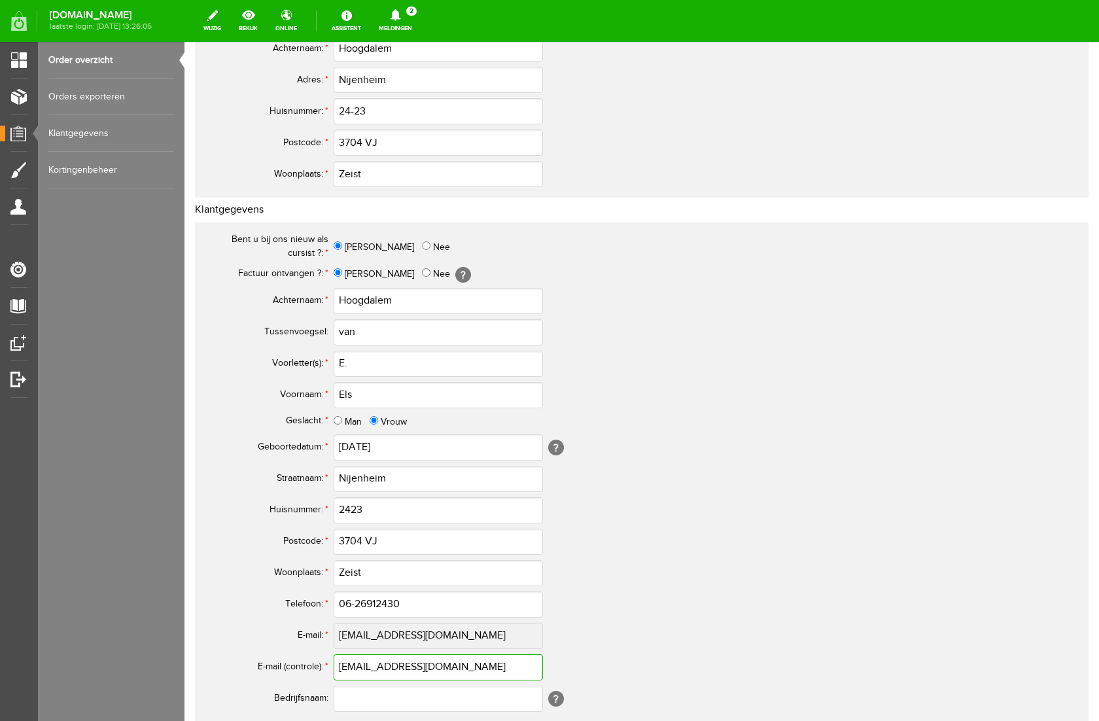
click at [269, 665] on tr "E-mail (controle): * [EMAIL_ADDRESS][DOMAIN_NAME]" at bounding box center [517, 666] width 628 height 31
click at [573, 541] on td "3704 VJ" at bounding box center [582, 541] width 497 height 31
click at [351, 513] on input "2423" at bounding box center [438, 510] width 209 height 26
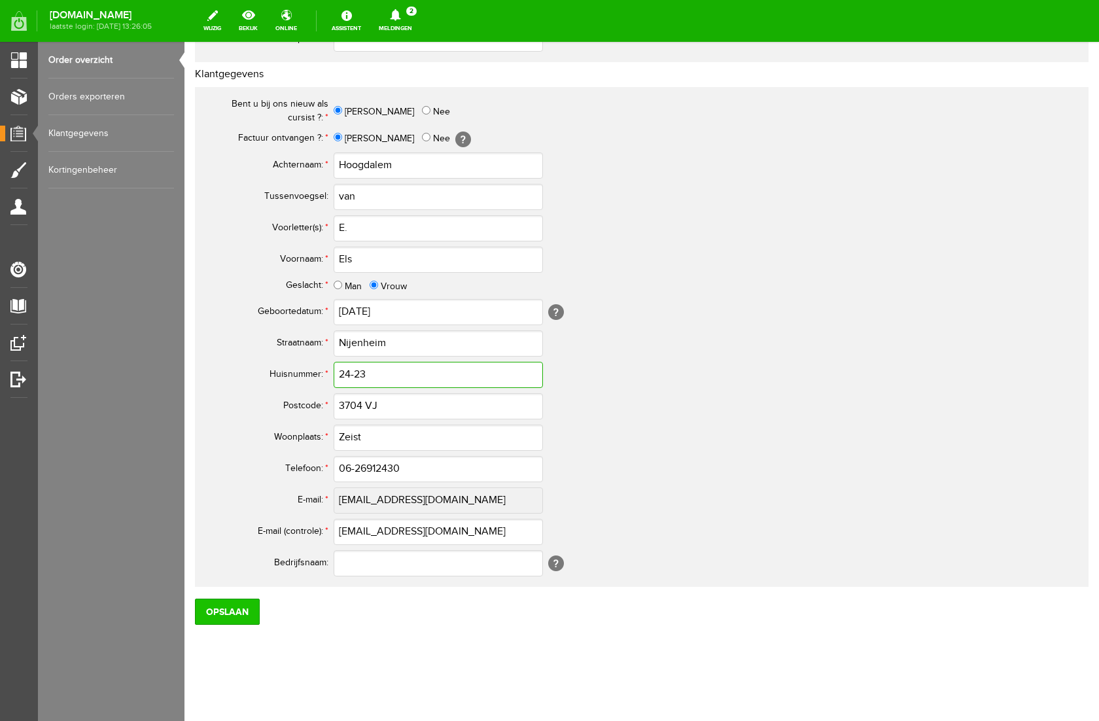
type input "24-23"
click at [237, 613] on input "Opslaan" at bounding box center [227, 611] width 65 height 26
click at [245, 612] on input "Opslaan" at bounding box center [227, 611] width 65 height 26
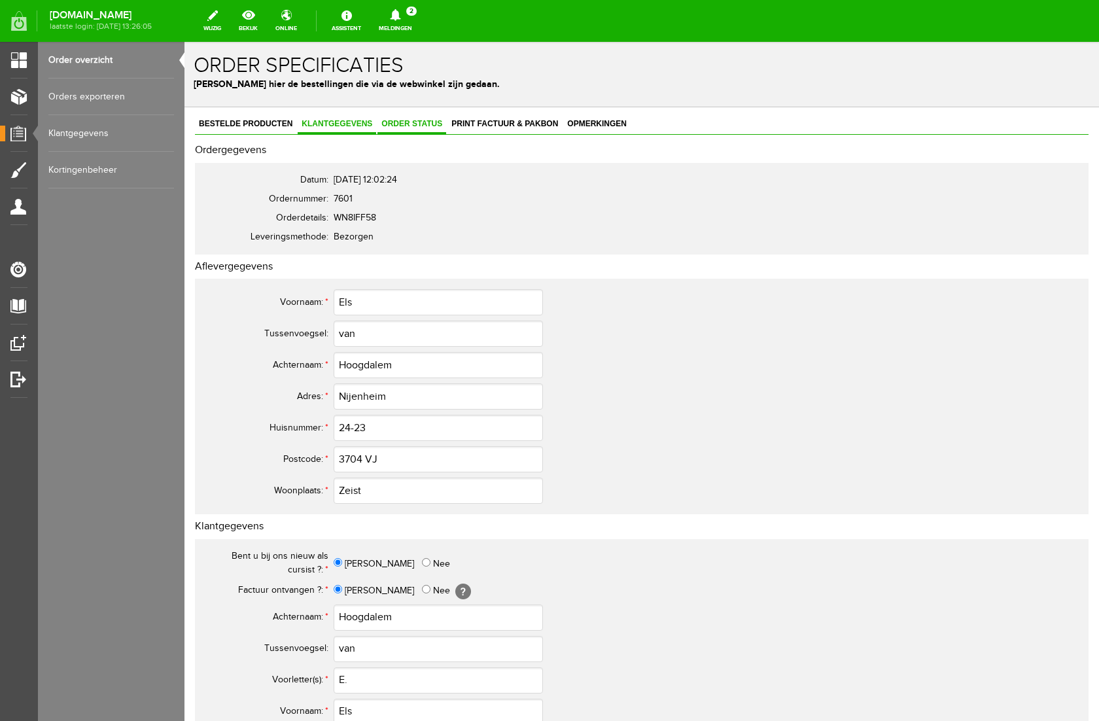
click at [399, 122] on span "Order status" at bounding box center [411, 123] width 69 height 9
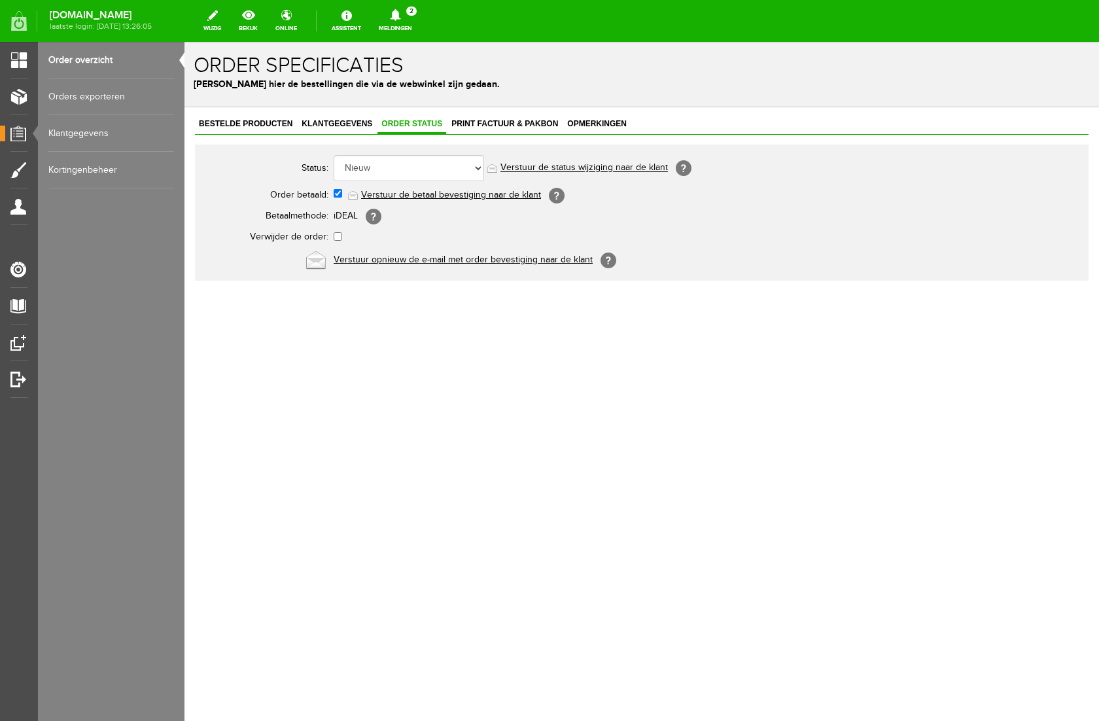
click at [426, 194] on link "Verstuur de betaal bevestiging naar de klant" at bounding box center [451, 195] width 180 height 10
click at [495, 122] on span "Print factuur & pakbon" at bounding box center [504, 123] width 114 height 9
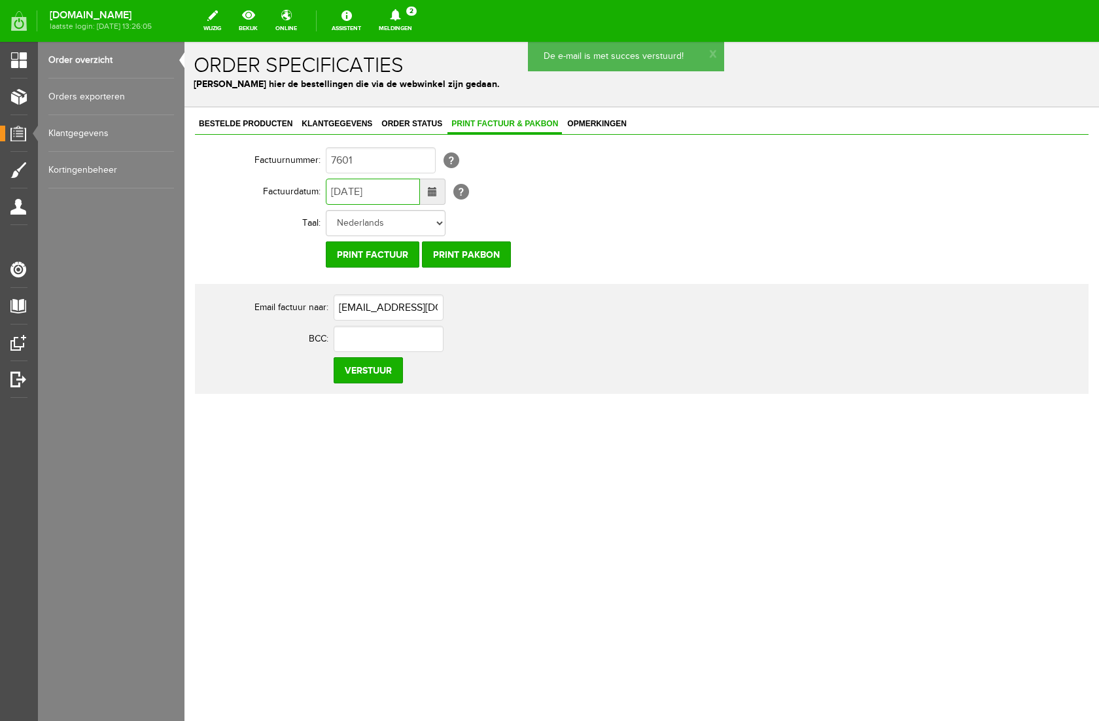
click at [343, 192] on input "[DATE]" at bounding box center [373, 192] width 94 height 26
type input "[DATE]"
click at [369, 372] on input "Verstuur" at bounding box center [368, 370] width 69 height 26
click at [420, 26] on link "Meldingen 2 Nieuwe orders Er is een nieuwe order( #7606 ) geplaatst door [PERSO…" at bounding box center [395, 21] width 49 height 29
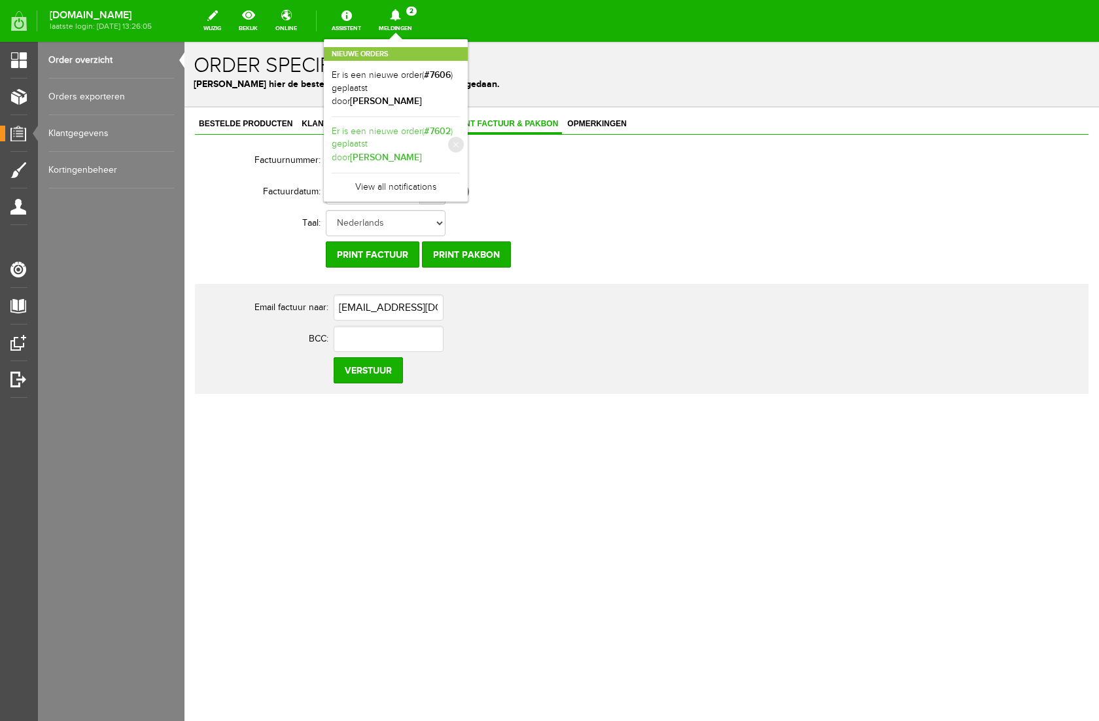
click at [460, 135] on link "Er is een nieuwe order( #7602 ) geplaatst door [PERSON_NAME]" at bounding box center [396, 145] width 128 height 40
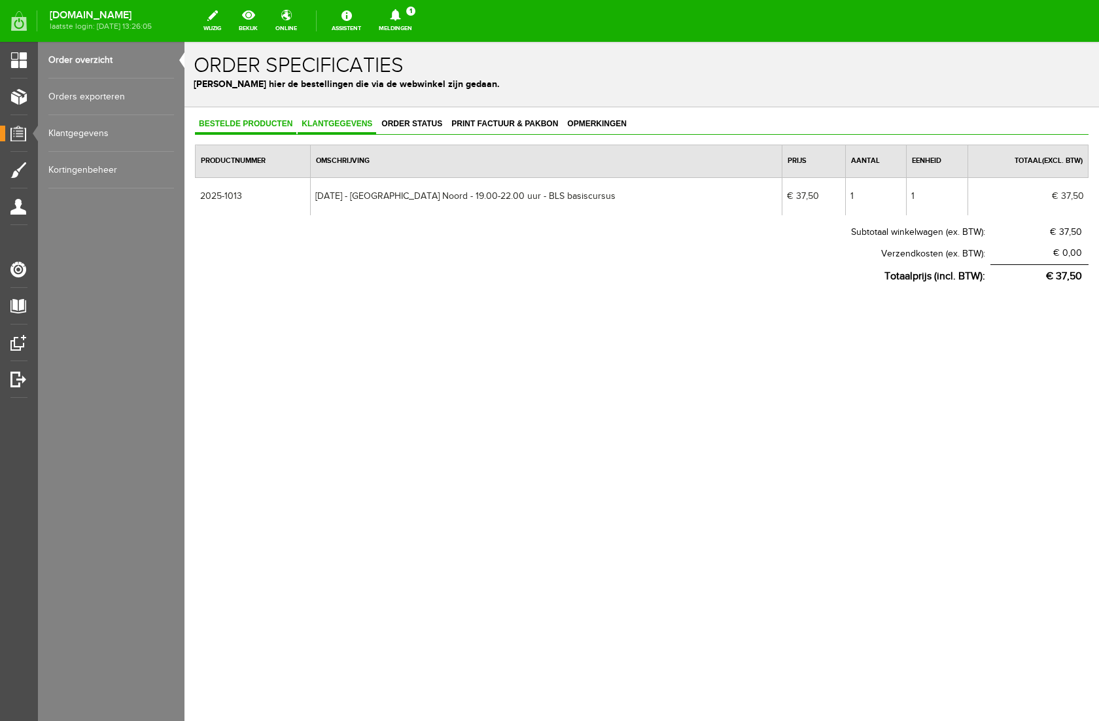
click at [350, 123] on span "Klantgegevens" at bounding box center [337, 123] width 78 height 9
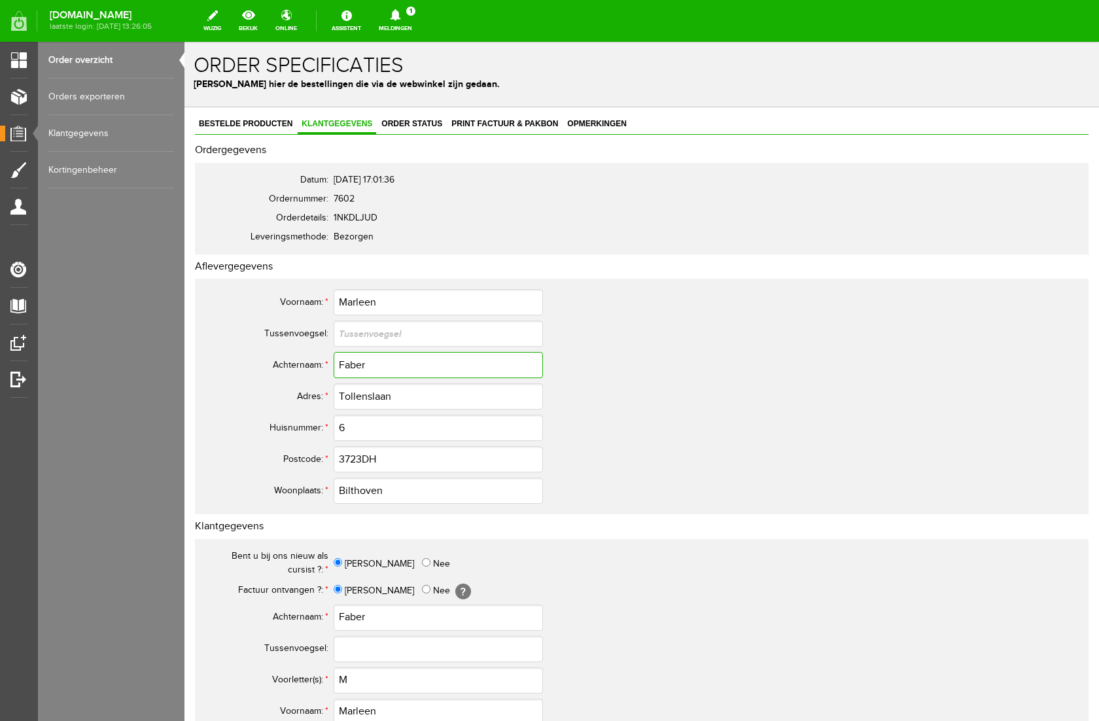
drag, startPoint x: 369, startPoint y: 364, endPoint x: 286, endPoint y: 369, distance: 82.6
click at [286, 369] on tr "Achternaam: * Faber" at bounding box center [517, 364] width 628 height 31
drag, startPoint x: 383, startPoint y: 302, endPoint x: 334, endPoint y: 302, distance: 49.7
click at [334, 302] on input "Marleen" at bounding box center [438, 302] width 209 height 26
click at [366, 680] on input "M" at bounding box center [438, 680] width 209 height 26
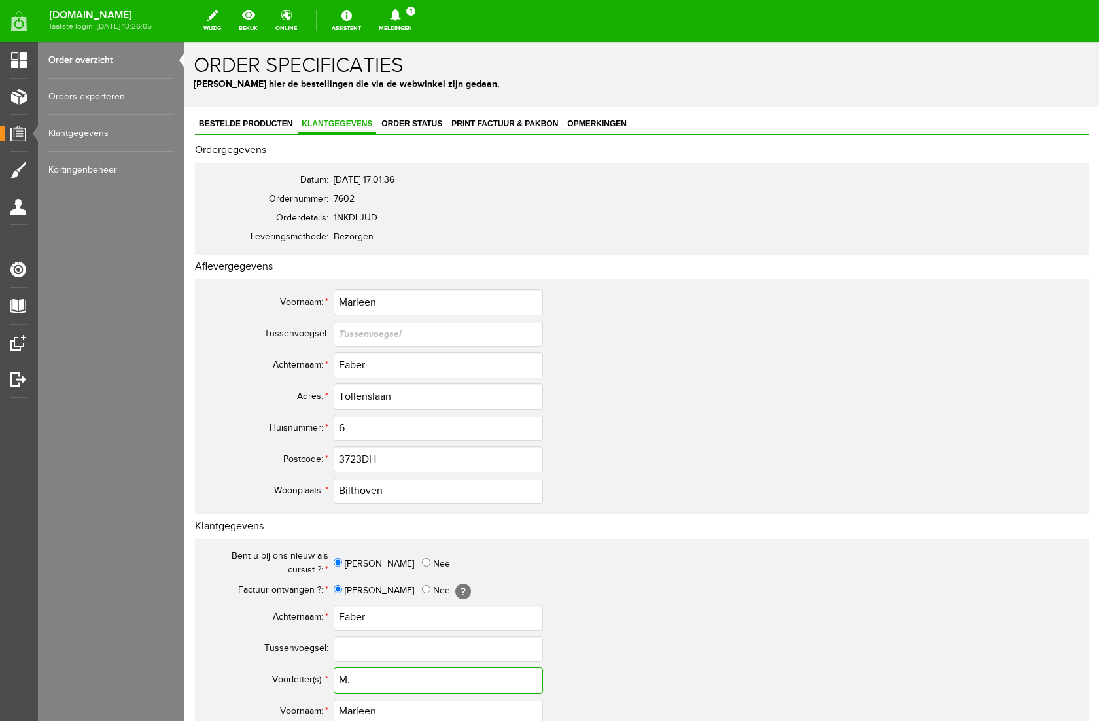
type input "M."
drag, startPoint x: 406, startPoint y: 397, endPoint x: 309, endPoint y: 394, distance: 97.5
click at [310, 394] on tr "Adres: * Tollenslaan" at bounding box center [517, 396] width 628 height 31
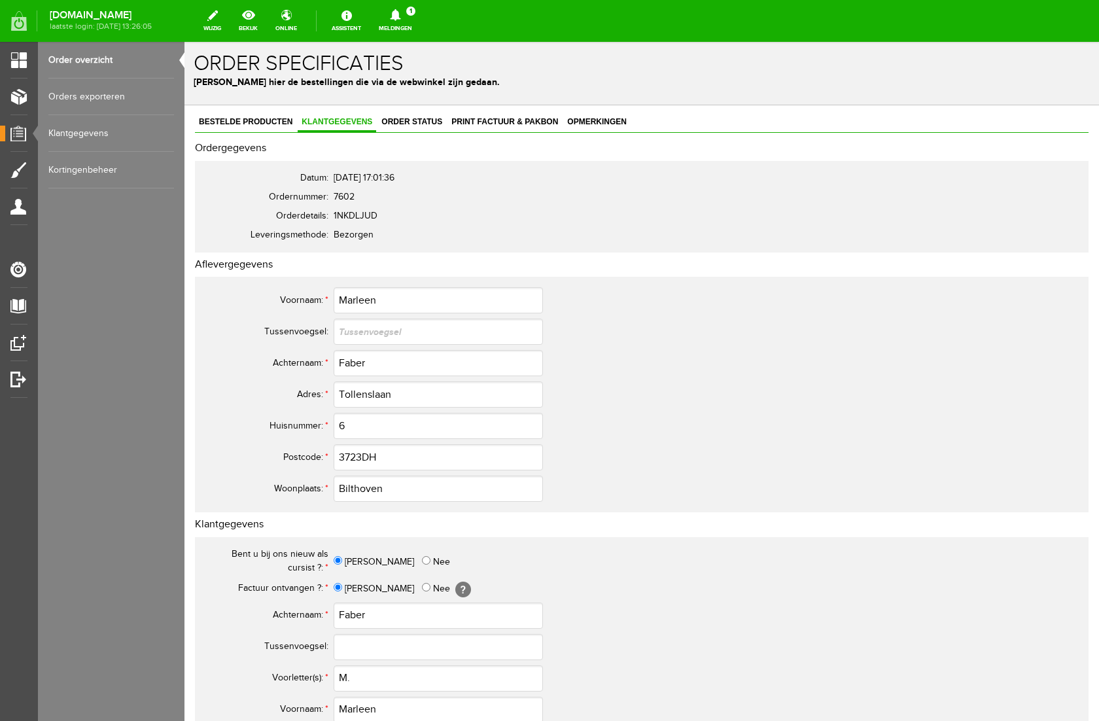
click at [527, 562] on td "Ja Nee" at bounding box center [582, 561] width 497 height 33
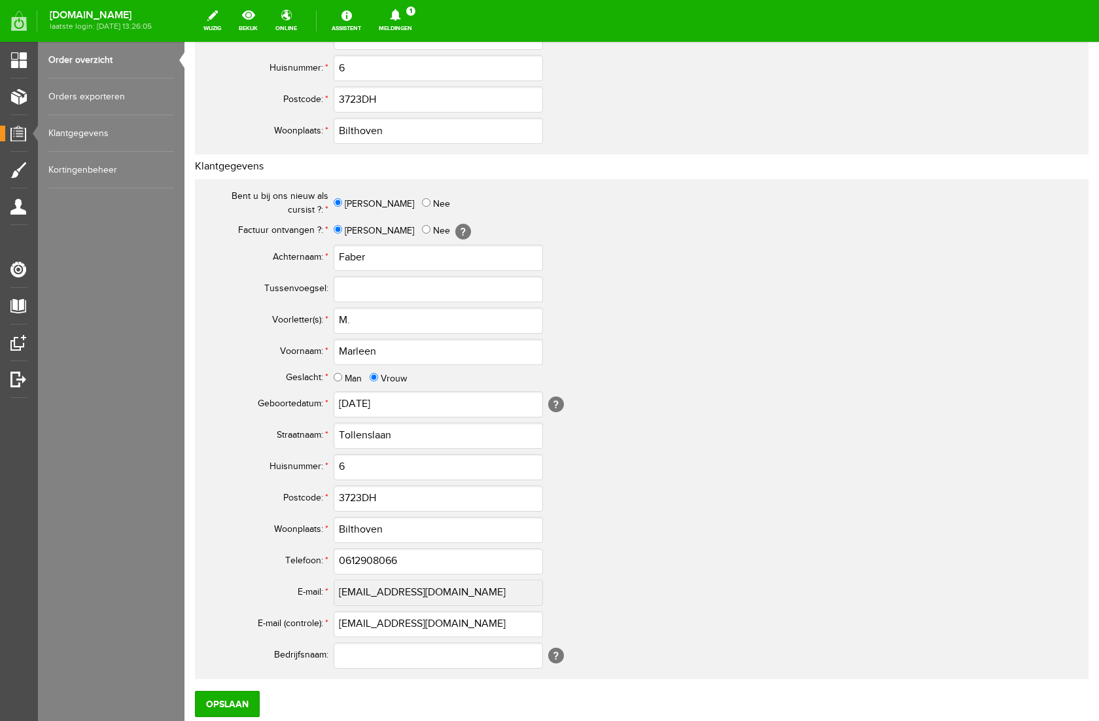
scroll to position [364, 0]
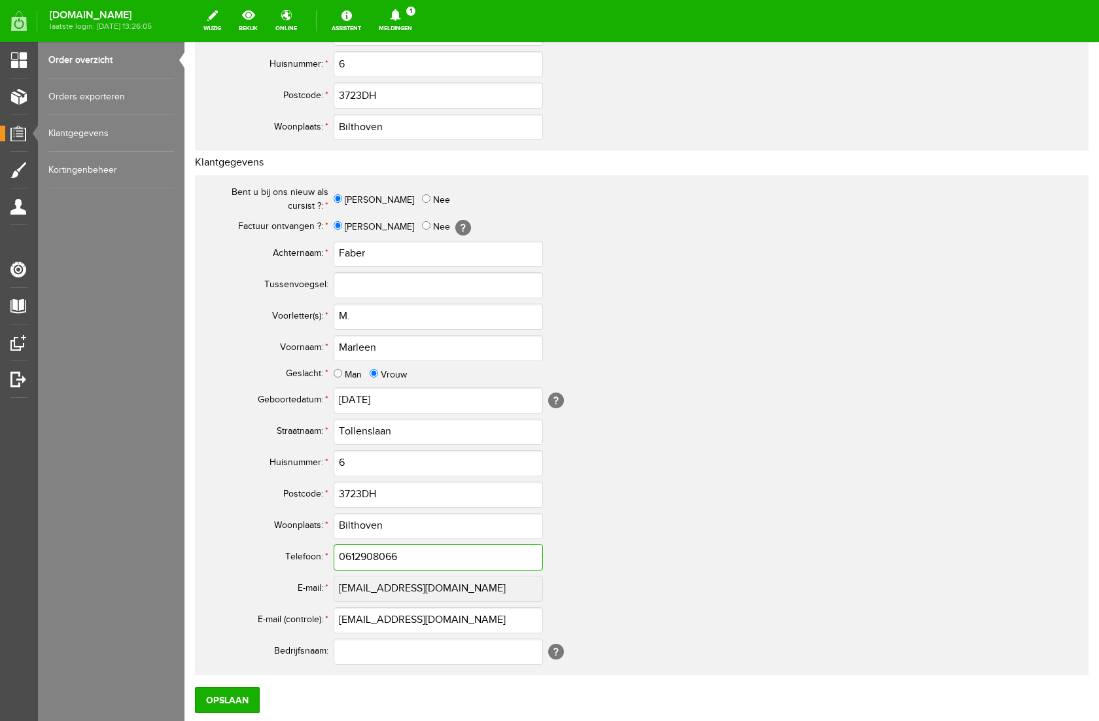
click at [351, 557] on input "0612908066" at bounding box center [438, 557] width 209 height 26
drag, startPoint x: 414, startPoint y: 556, endPoint x: 246, endPoint y: 556, distance: 168.1
click at [246, 556] on tr "Telefoon: * 06-12908066" at bounding box center [517, 557] width 628 height 31
type input "06-12908066"
drag, startPoint x: 487, startPoint y: 619, endPoint x: 249, endPoint y: 623, distance: 237.5
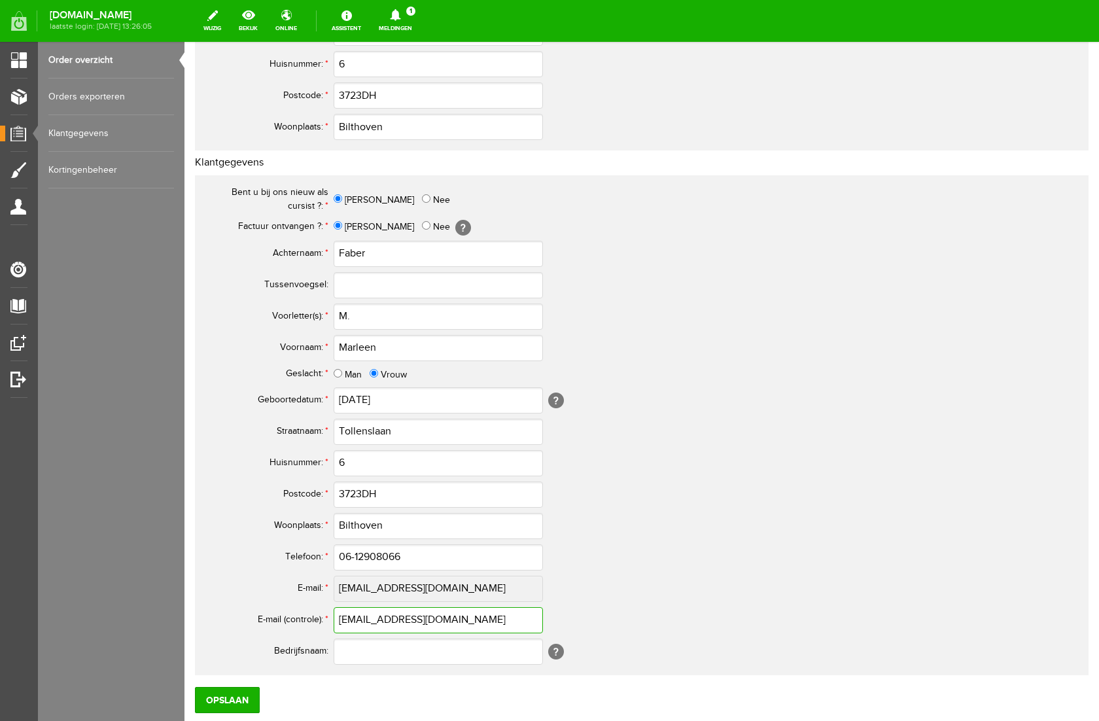
click at [249, 623] on tr "E-mail (controle): * [PERSON_NAME][EMAIL_ADDRESS][DOMAIN_NAME]" at bounding box center [517, 619] width 628 height 31
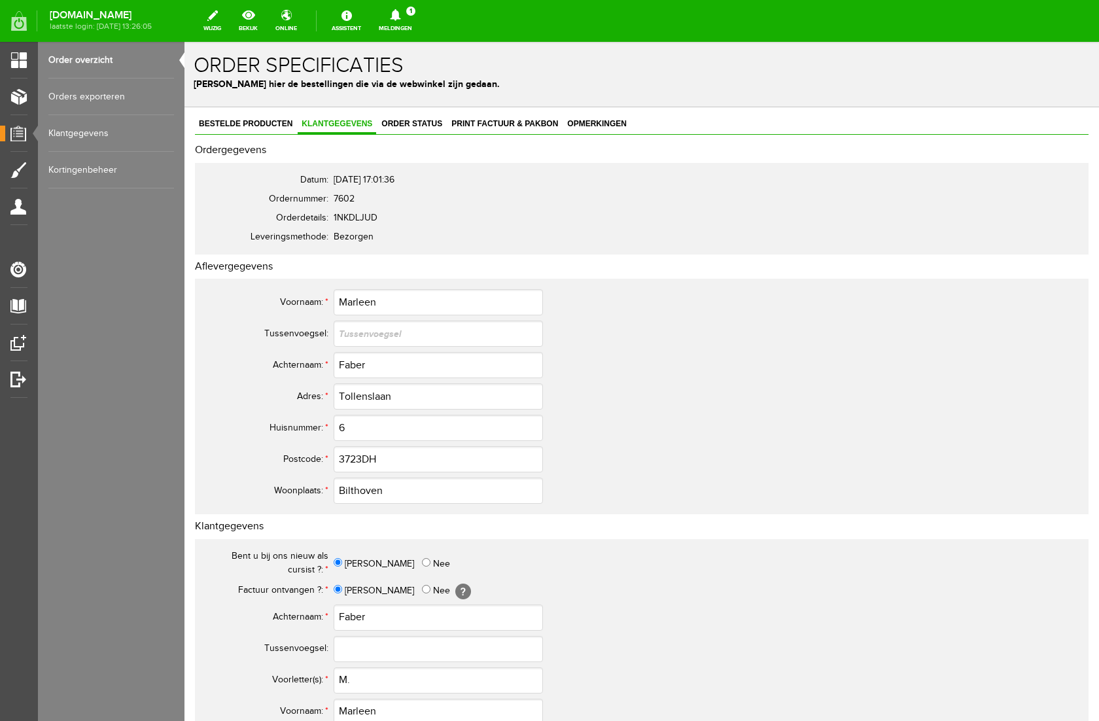
click at [613, 480] on td "Bilthoven" at bounding box center [582, 490] width 497 height 31
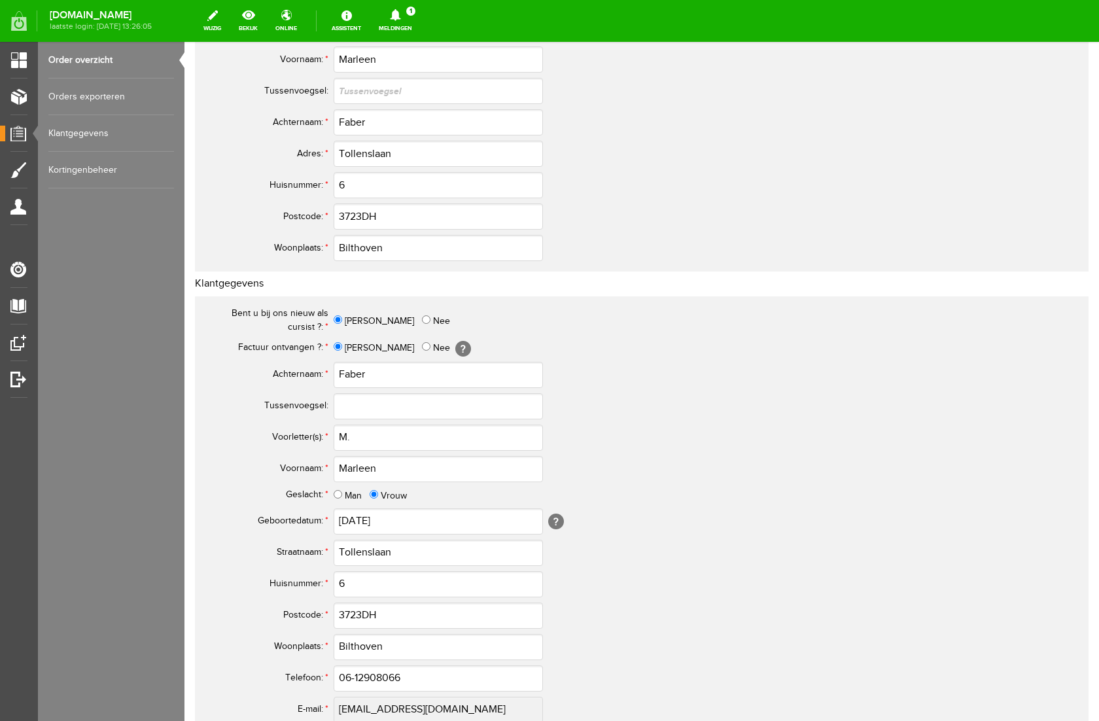
scroll to position [452, 0]
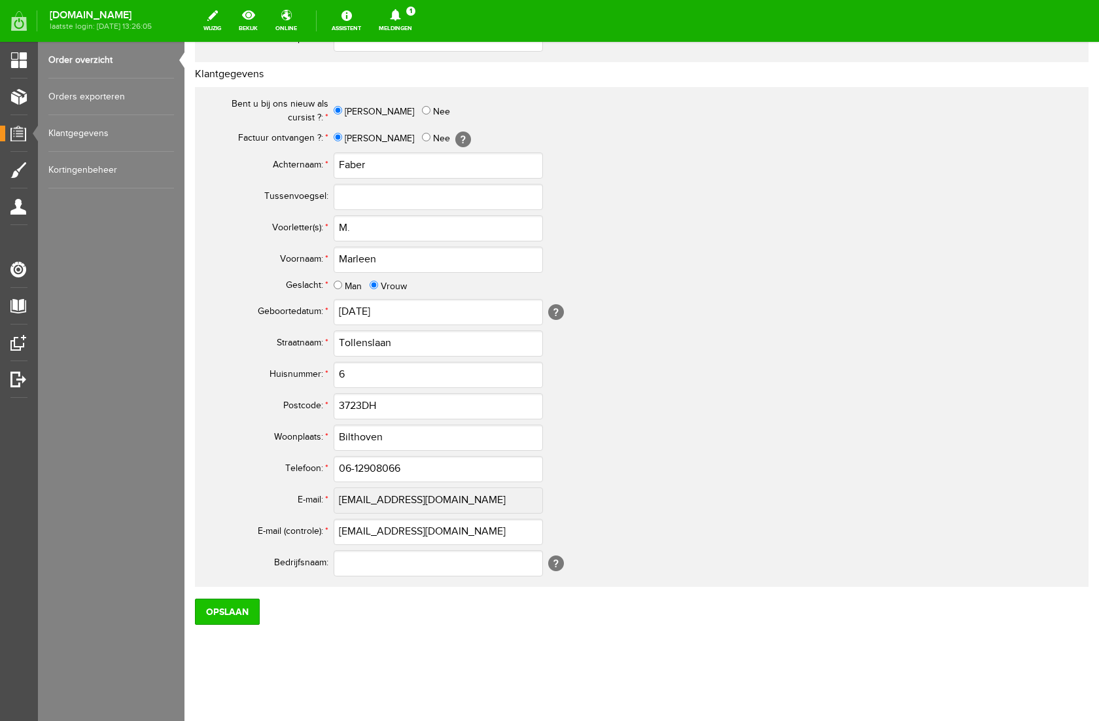
click at [240, 609] on input "Opslaan" at bounding box center [227, 611] width 65 height 26
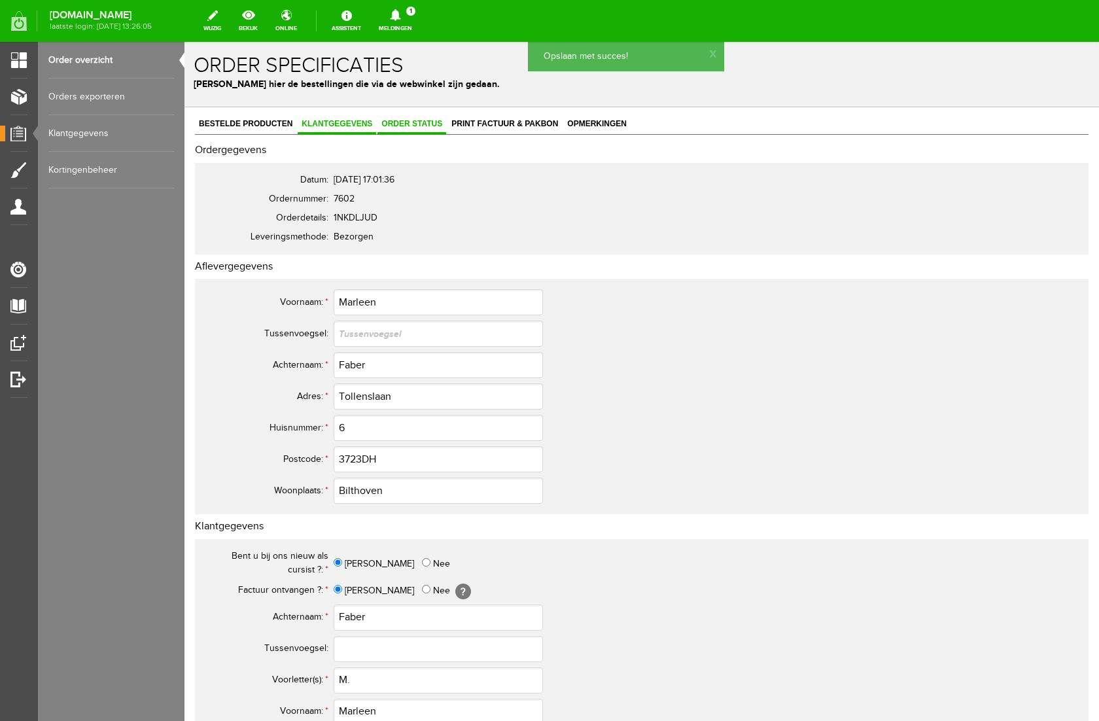
click at [430, 121] on span "Order status" at bounding box center [411, 123] width 69 height 9
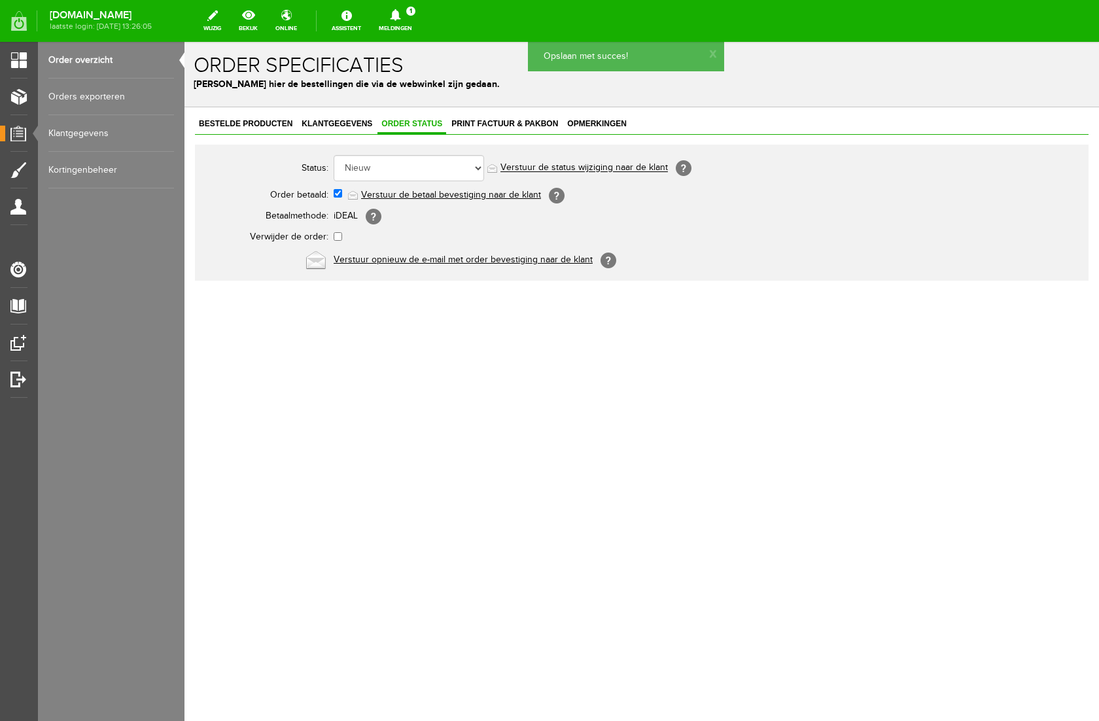
click at [436, 198] on link "Verstuur de betaal bevestiging naar de klant" at bounding box center [451, 195] width 180 height 10
click at [356, 126] on span "Klantgegevens" at bounding box center [337, 123] width 78 height 9
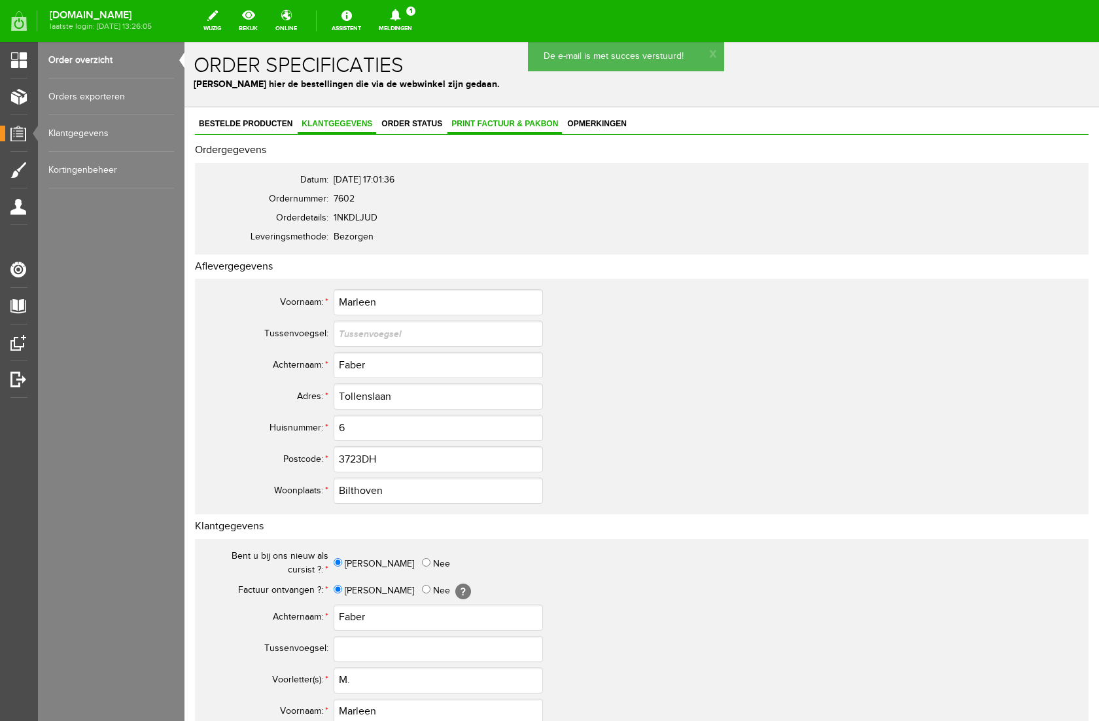
click at [487, 116] on link "Print factuur & pakbon" at bounding box center [504, 124] width 114 height 19
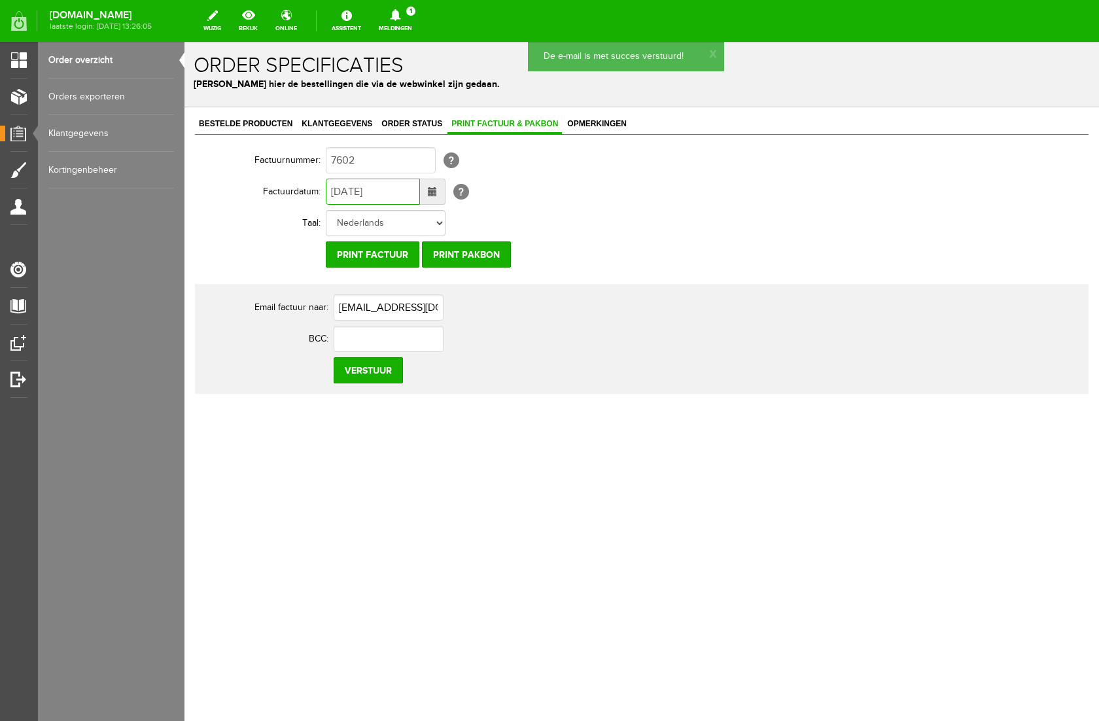
click at [341, 192] on input "[DATE]" at bounding box center [373, 192] width 94 height 26
type input "[DATE]"
click at [370, 370] on input "Verstuur" at bounding box center [368, 370] width 69 height 26
click at [400, 16] on icon at bounding box center [395, 15] width 10 height 12
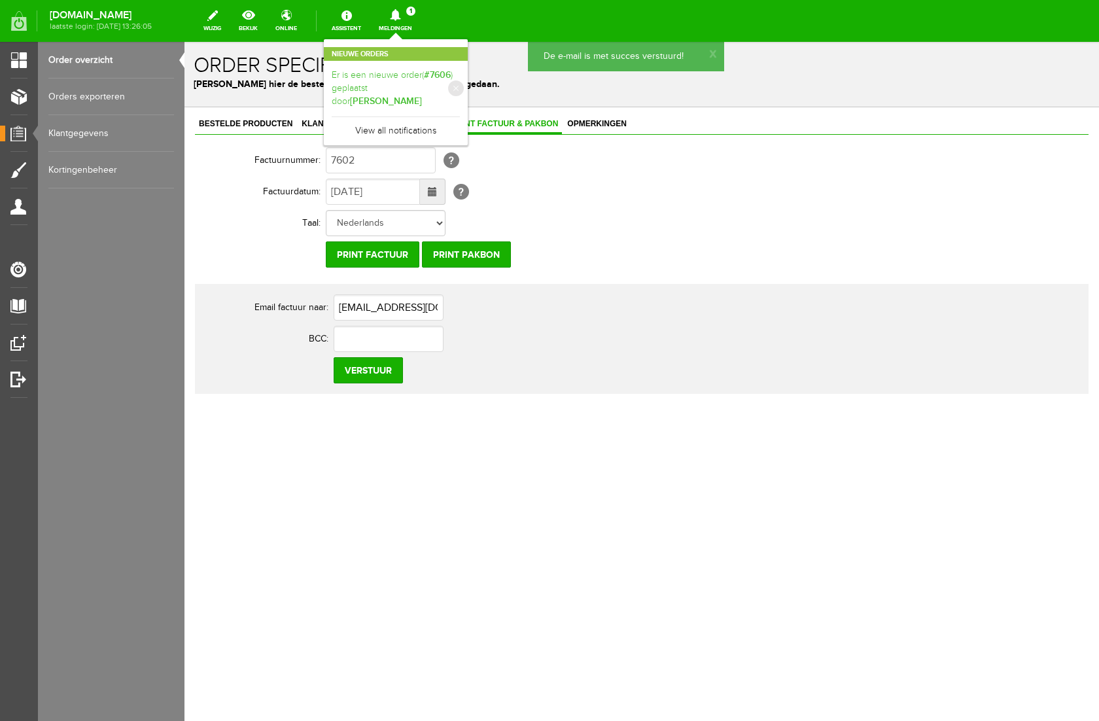
click at [422, 95] on b "[PERSON_NAME]" at bounding box center [386, 100] width 72 height 11
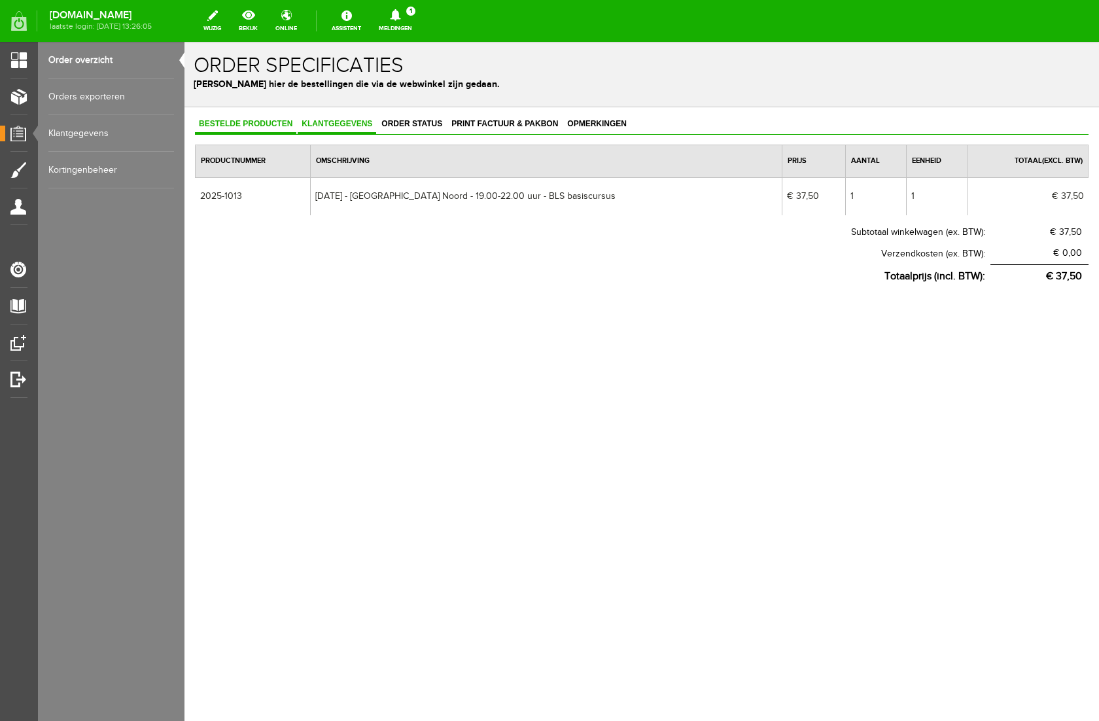
click at [368, 120] on span "Klantgegevens" at bounding box center [337, 123] width 78 height 9
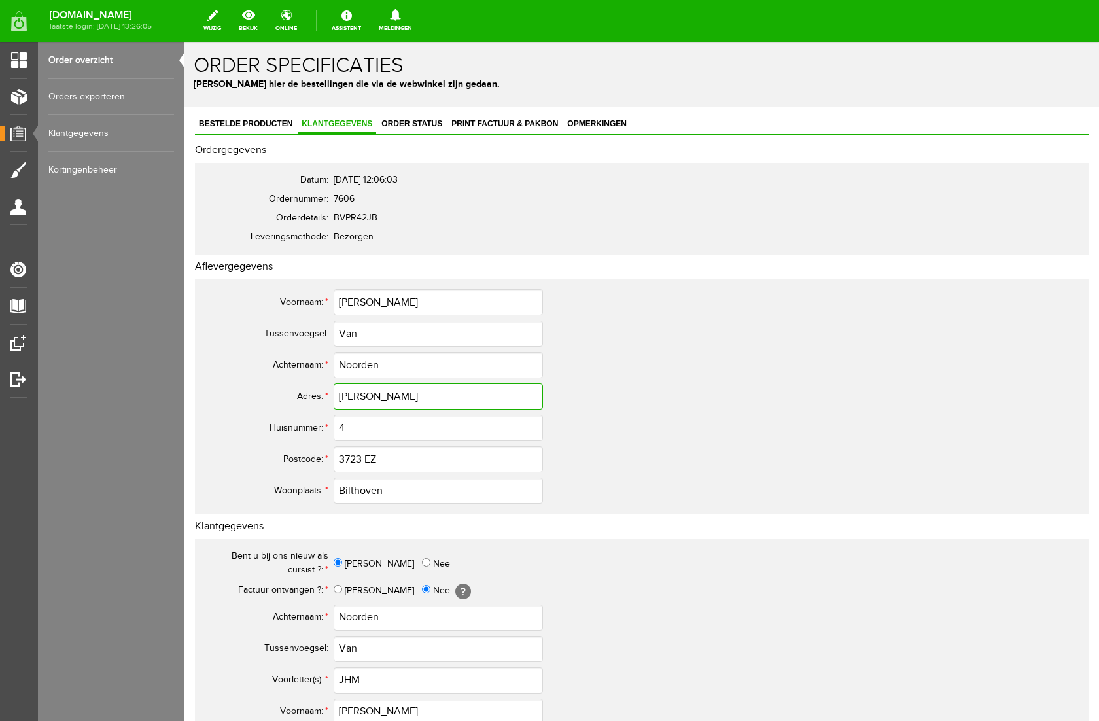
drag, startPoint x: 430, startPoint y: 400, endPoint x: 321, endPoint y: 396, distance: 109.3
click at [321, 396] on tr "Adres: * [PERSON_NAME]" at bounding box center [517, 396] width 628 height 31
click at [536, 531] on h2 "Klantgegevens" at bounding box center [641, 527] width 893 height 12
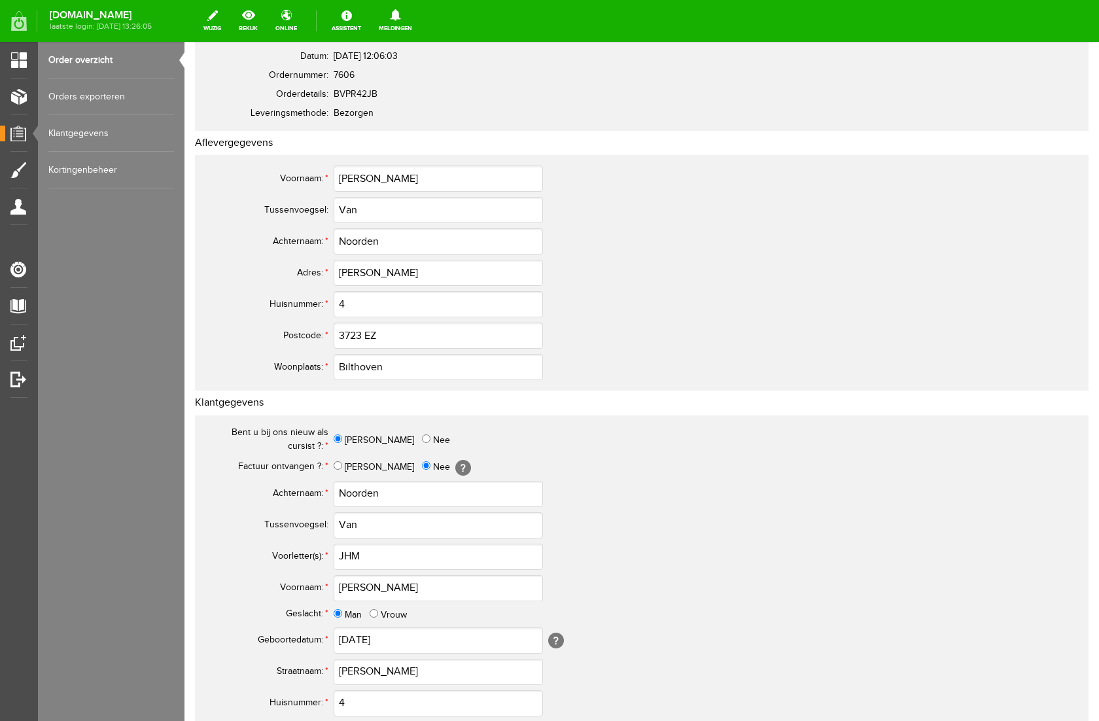
scroll to position [128, 0]
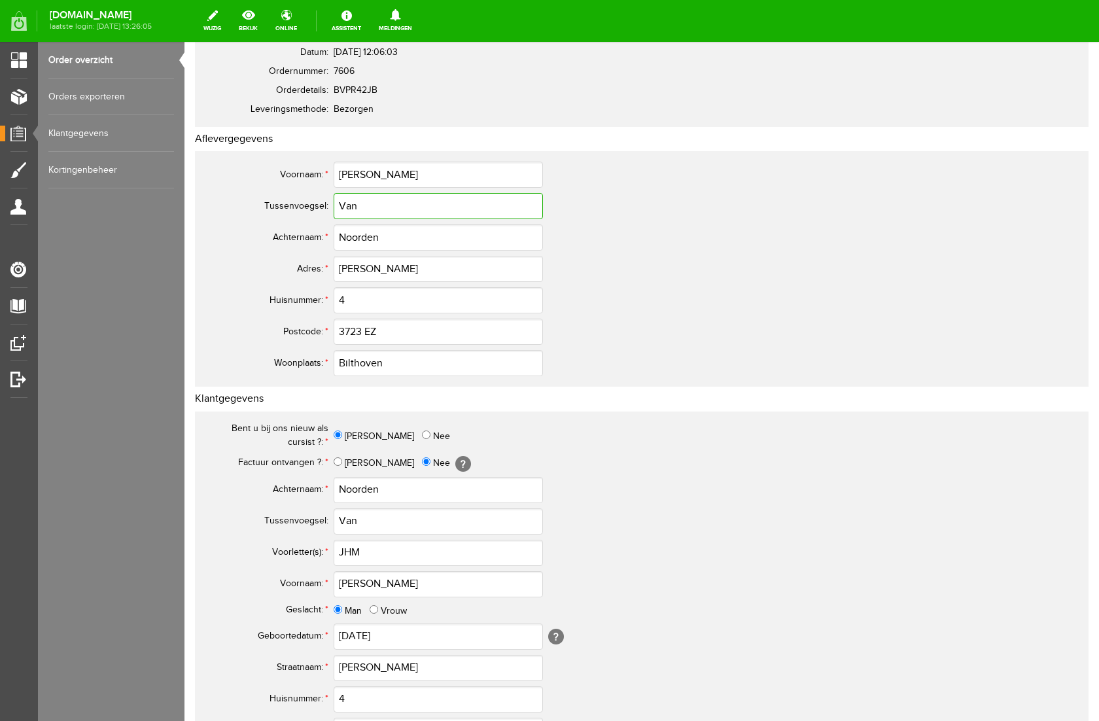
click at [343, 203] on input "Van" at bounding box center [438, 206] width 209 height 26
type input "van"
click at [343, 522] on input "Van" at bounding box center [438, 521] width 209 height 26
type input "van"
click at [346, 553] on input "JHM" at bounding box center [438, 553] width 209 height 26
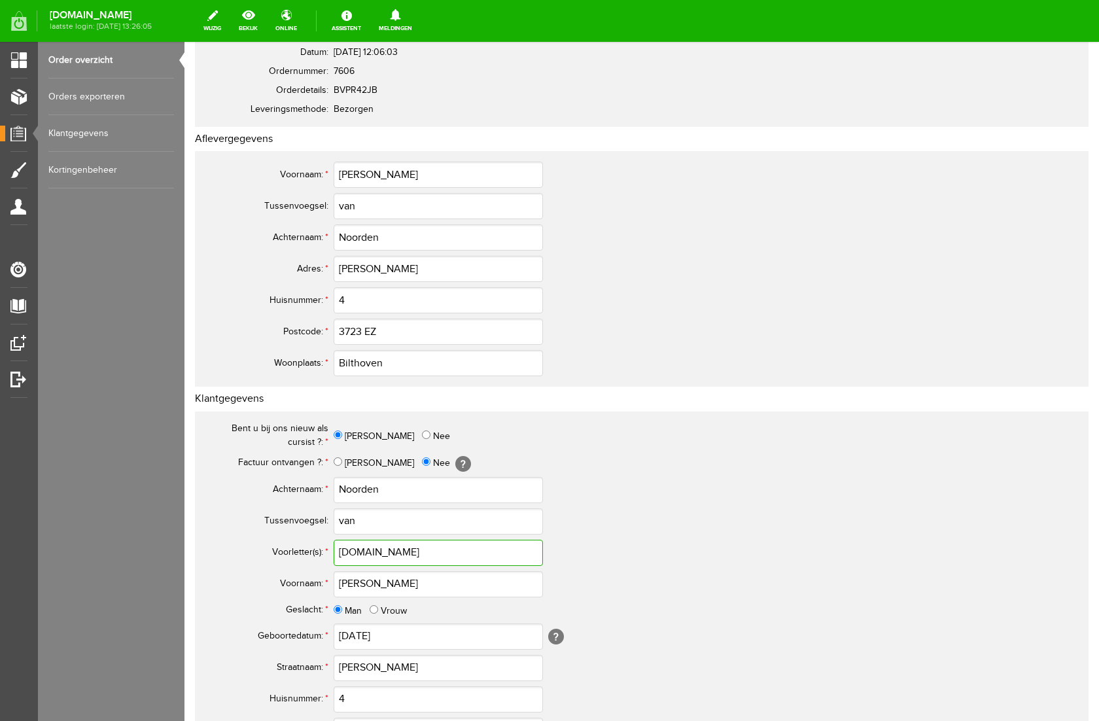
click at [353, 555] on input "[DOMAIN_NAME]" at bounding box center [438, 553] width 209 height 26
drag, startPoint x: 366, startPoint y: 553, endPoint x: 381, endPoint y: 551, distance: 15.3
click at [367, 553] on input "J.H.M" at bounding box center [438, 553] width 209 height 26
drag, startPoint x: 389, startPoint y: 548, endPoint x: 303, endPoint y: 559, distance: 87.0
click at [303, 559] on tr "Voorletter(s): * J.H.M." at bounding box center [517, 552] width 628 height 31
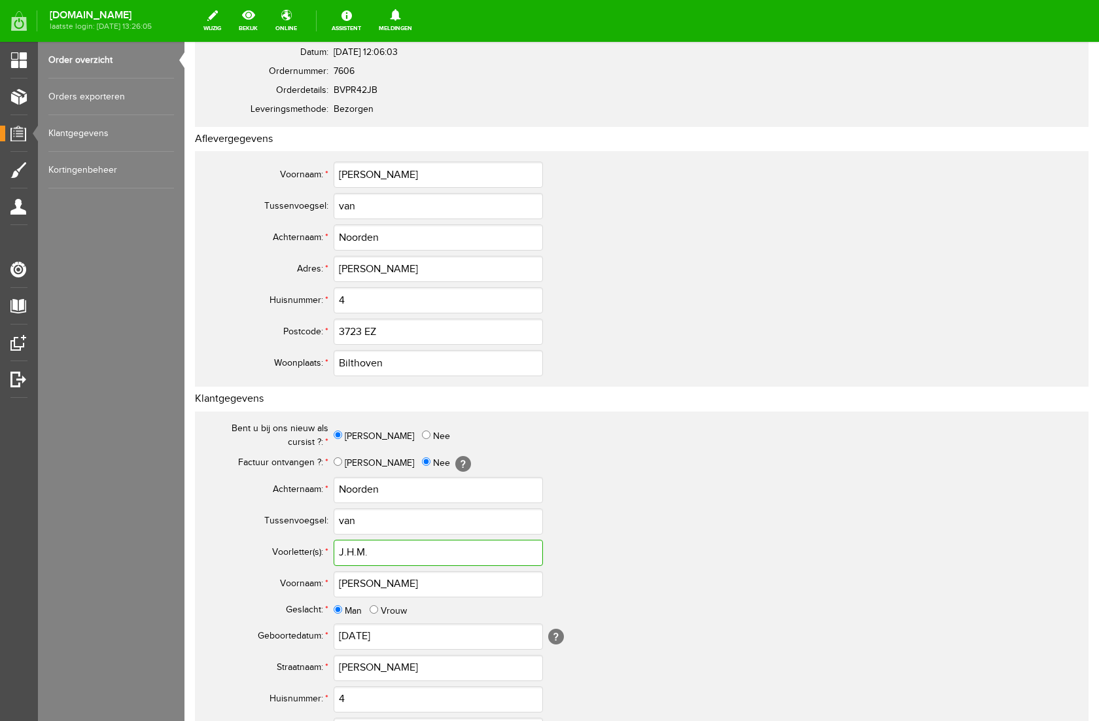
drag, startPoint x: 373, startPoint y: 551, endPoint x: 307, endPoint y: 550, distance: 66.7
click at [307, 550] on tr "Voorletter(s): * J.H.M." at bounding box center [517, 552] width 628 height 31
type input "J.H.M."
drag, startPoint x: 381, startPoint y: 582, endPoint x: 308, endPoint y: 586, distance: 73.4
click at [310, 587] on tr "Voornaam: * [PERSON_NAME]" at bounding box center [517, 583] width 628 height 31
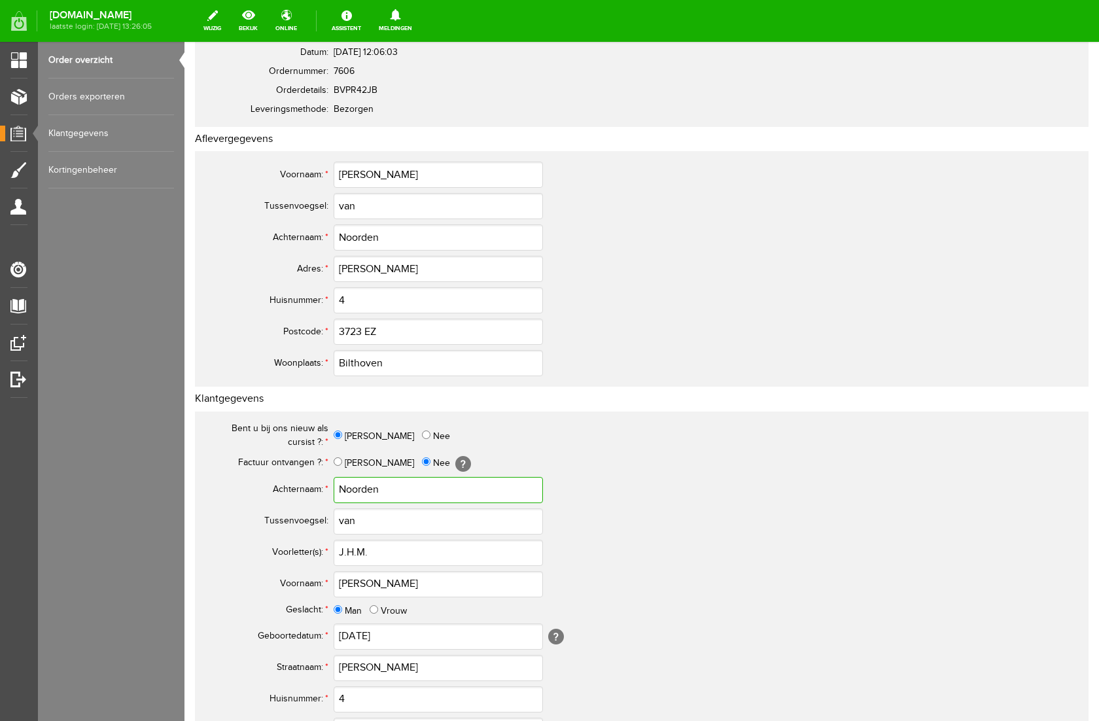
drag, startPoint x: 388, startPoint y: 491, endPoint x: 319, endPoint y: 493, distance: 68.7
click at [319, 493] on tr "Achternaam: * Noorden" at bounding box center [517, 489] width 628 height 31
click at [258, 489] on th "Achternaam: *" at bounding box center [268, 489] width 131 height 31
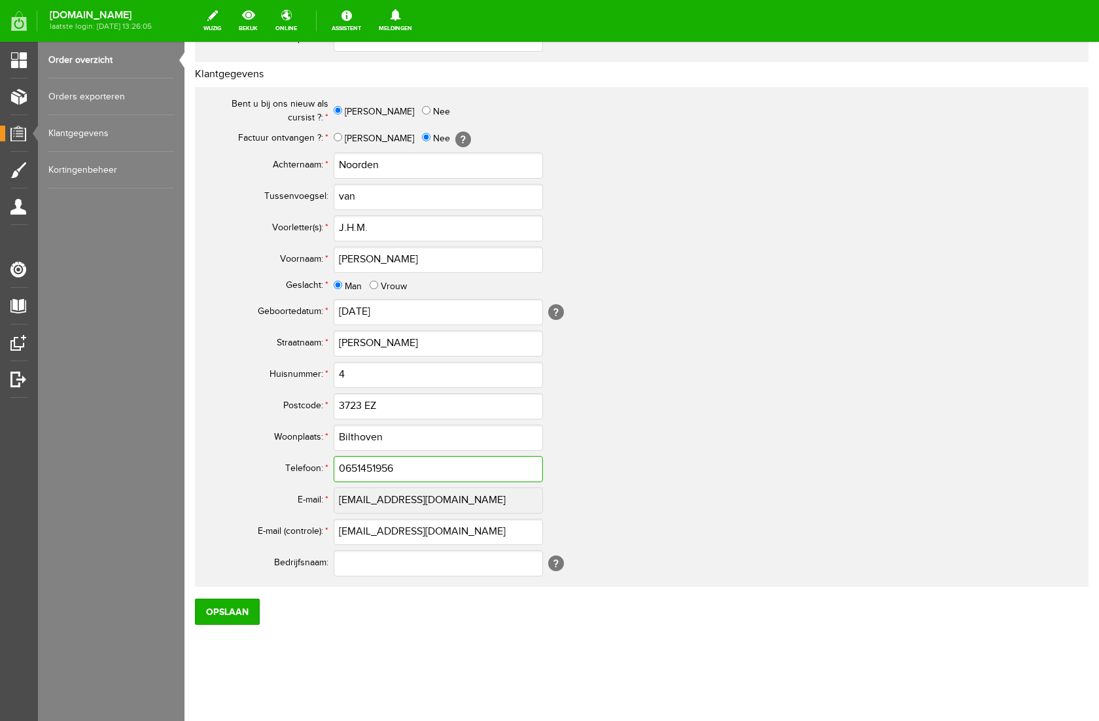
click at [353, 468] on input "0651451956" at bounding box center [438, 469] width 209 height 26
drag, startPoint x: 410, startPoint y: 470, endPoint x: 255, endPoint y: 474, distance: 155.1
click at [255, 474] on tr "Telefoon: * 06-51451956" at bounding box center [517, 468] width 628 height 31
type input "06-51451956"
drag, startPoint x: 502, startPoint y: 529, endPoint x: 332, endPoint y: 534, distance: 169.5
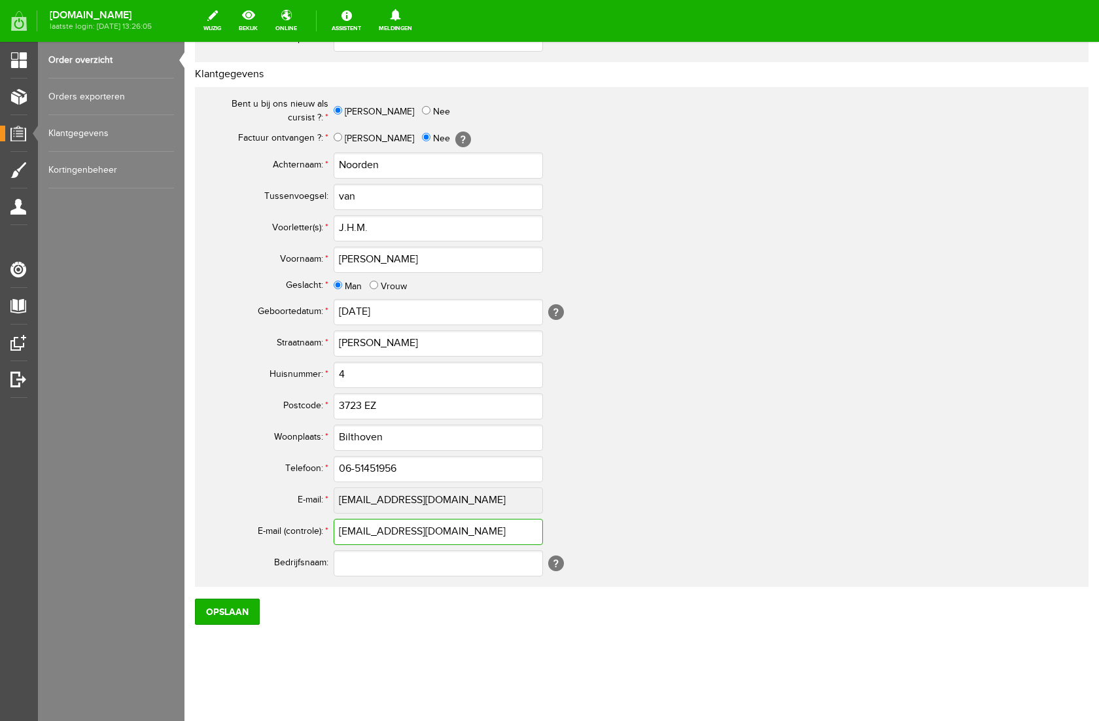
click at [332, 534] on tr "E-mail (controle): * [EMAIL_ADDRESS][DOMAIN_NAME]" at bounding box center [517, 531] width 628 height 31
click at [669, 544] on td "[EMAIL_ADDRESS][DOMAIN_NAME]" at bounding box center [582, 531] width 497 height 31
click at [218, 617] on input "Opslaan" at bounding box center [227, 611] width 65 height 26
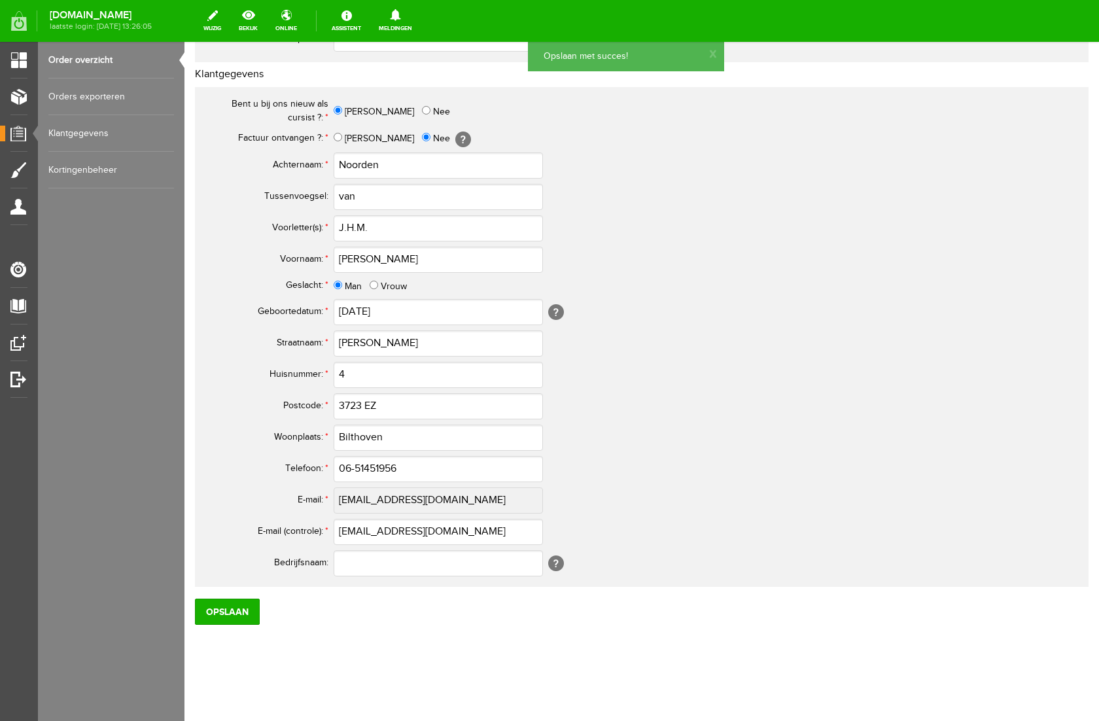
scroll to position [0, 0]
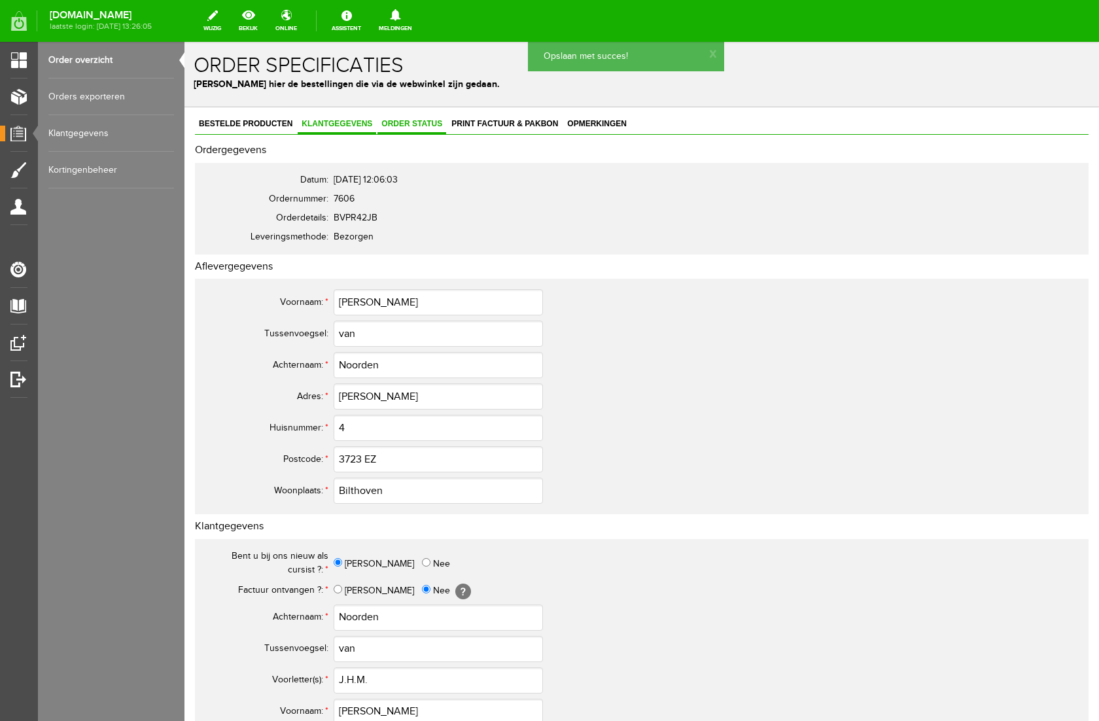
click at [430, 116] on link "Order status" at bounding box center [411, 124] width 69 height 19
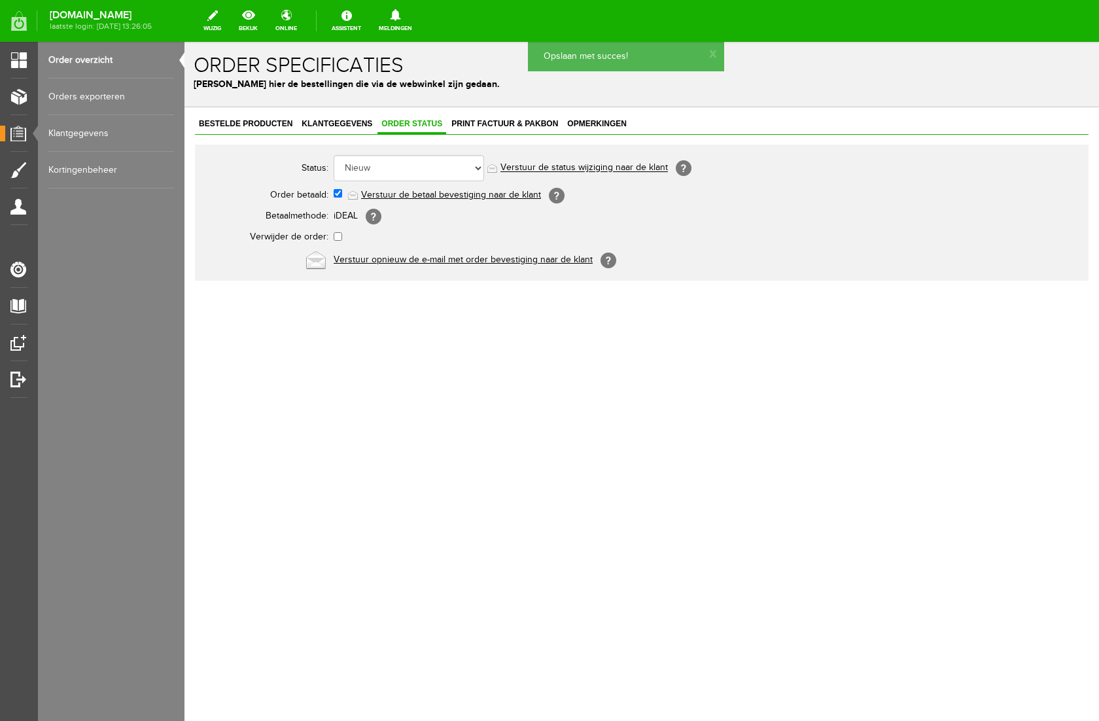
click at [428, 196] on link "Verstuur de betaal bevestiging naar de klant" at bounding box center [451, 195] width 180 height 10
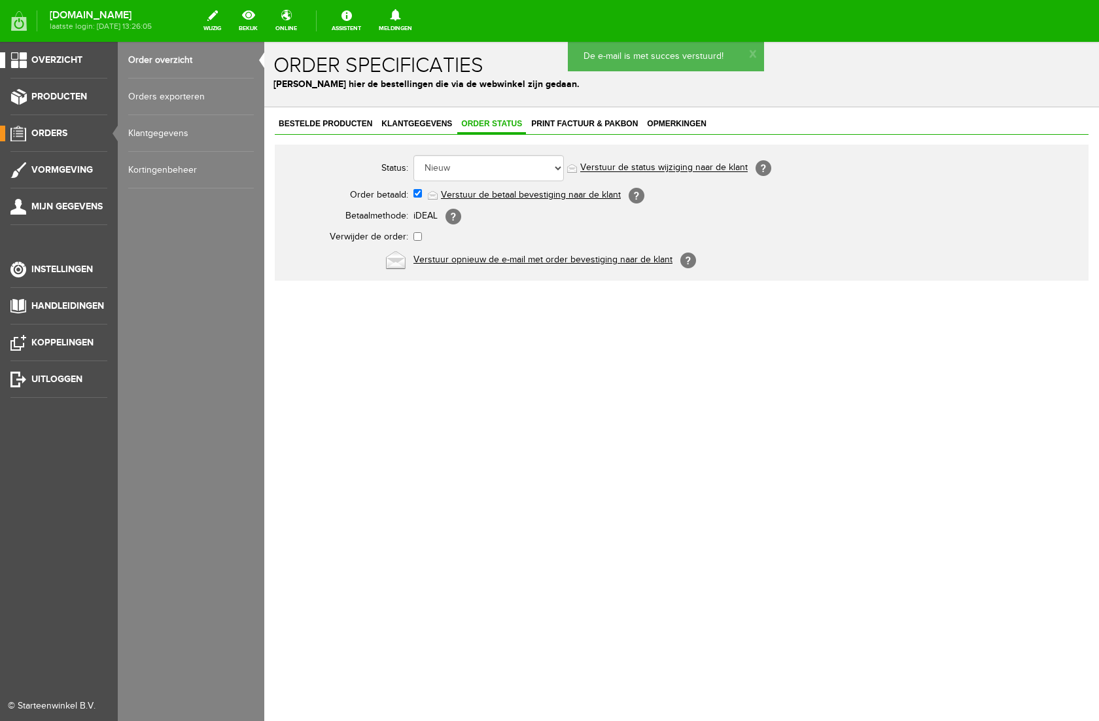
click at [79, 59] on span "Overzicht" at bounding box center [56, 59] width 51 height 11
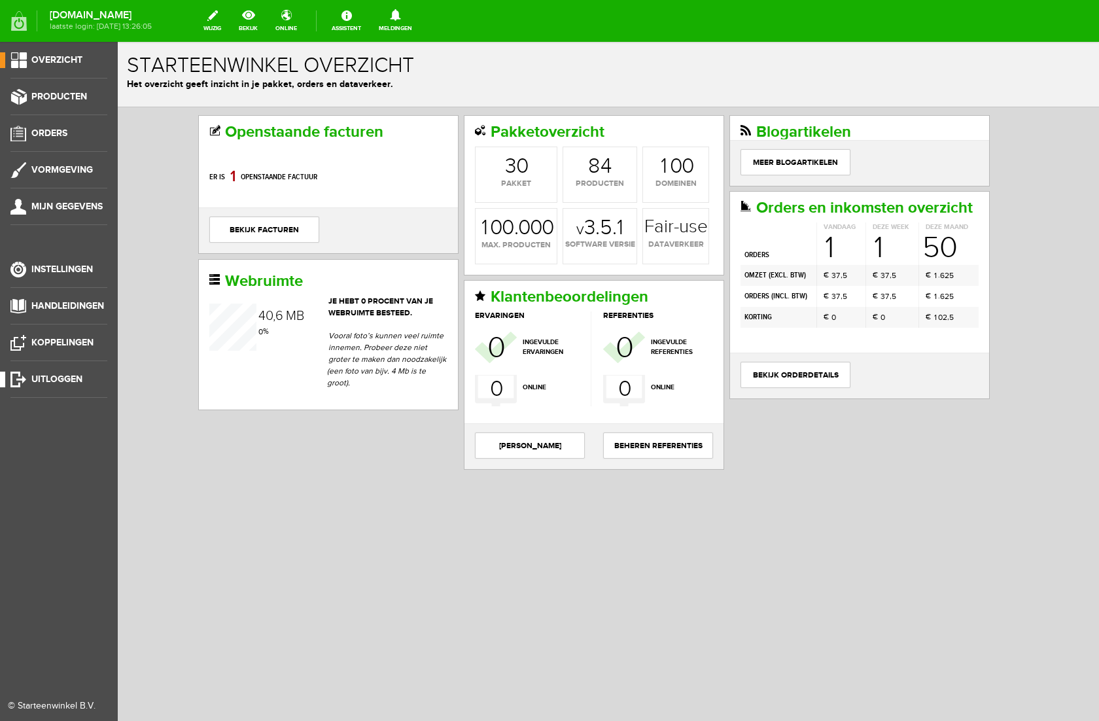
click at [41, 379] on span "Uitloggen" at bounding box center [56, 378] width 51 height 11
